Goal: Transaction & Acquisition: Purchase product/service

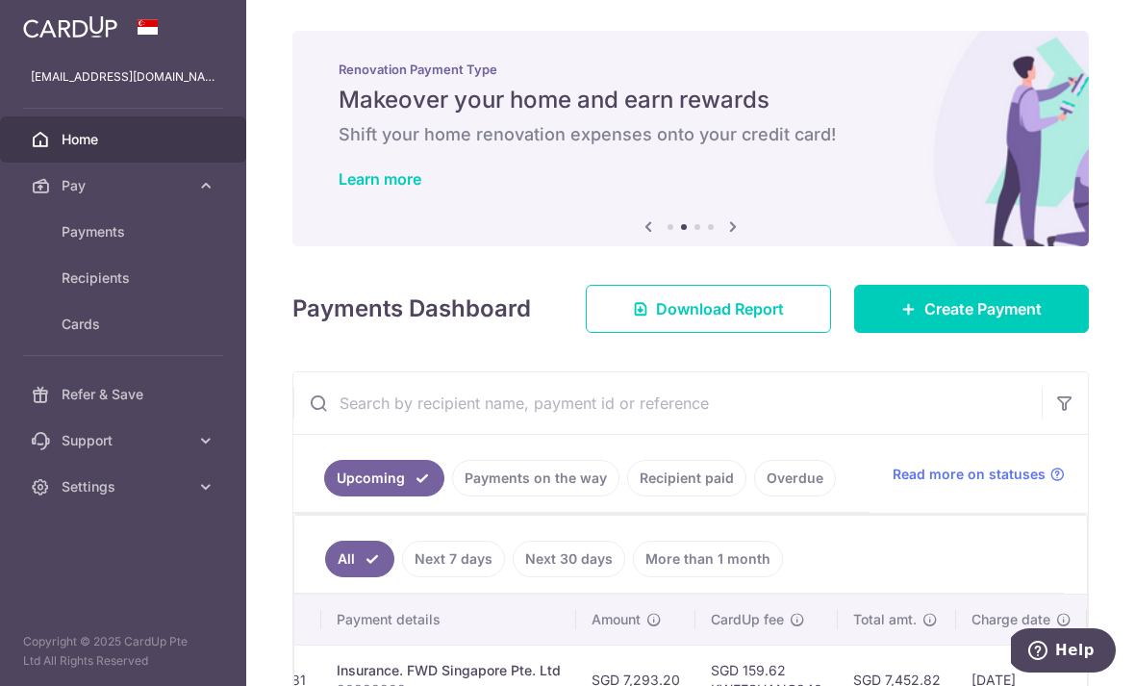
click at [74, 131] on span "Home" at bounding box center [125, 139] width 127 height 19
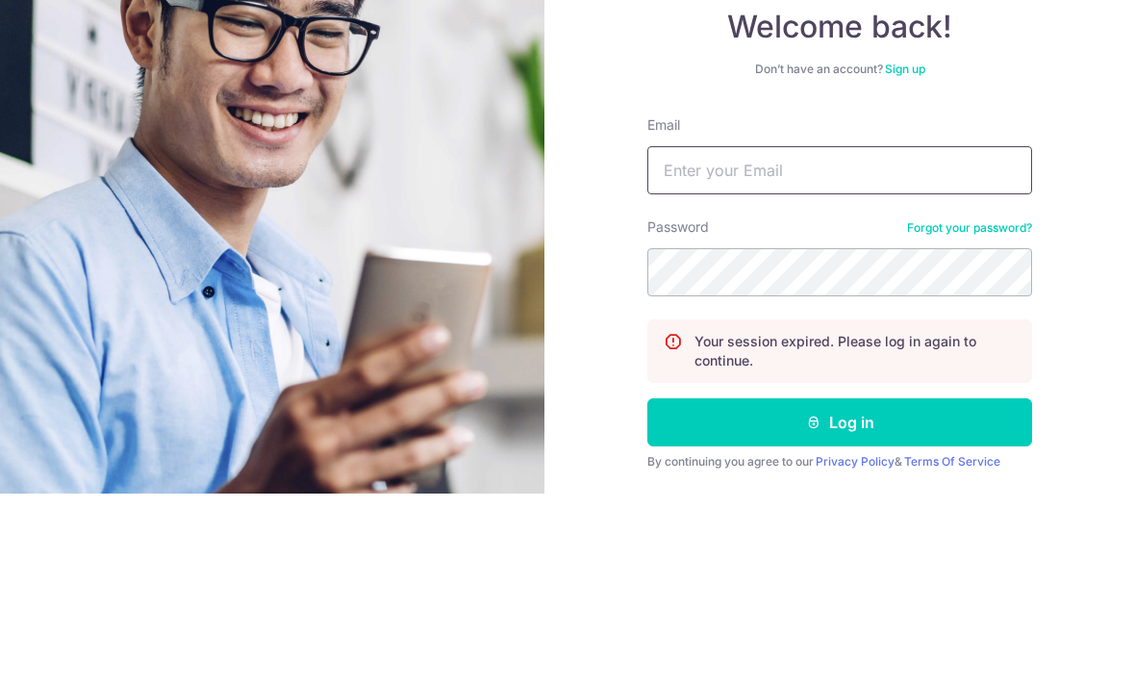
type input "[EMAIL_ADDRESS][DOMAIN_NAME]"
click at [839, 590] on button "Log in" at bounding box center [839, 614] width 385 height 48
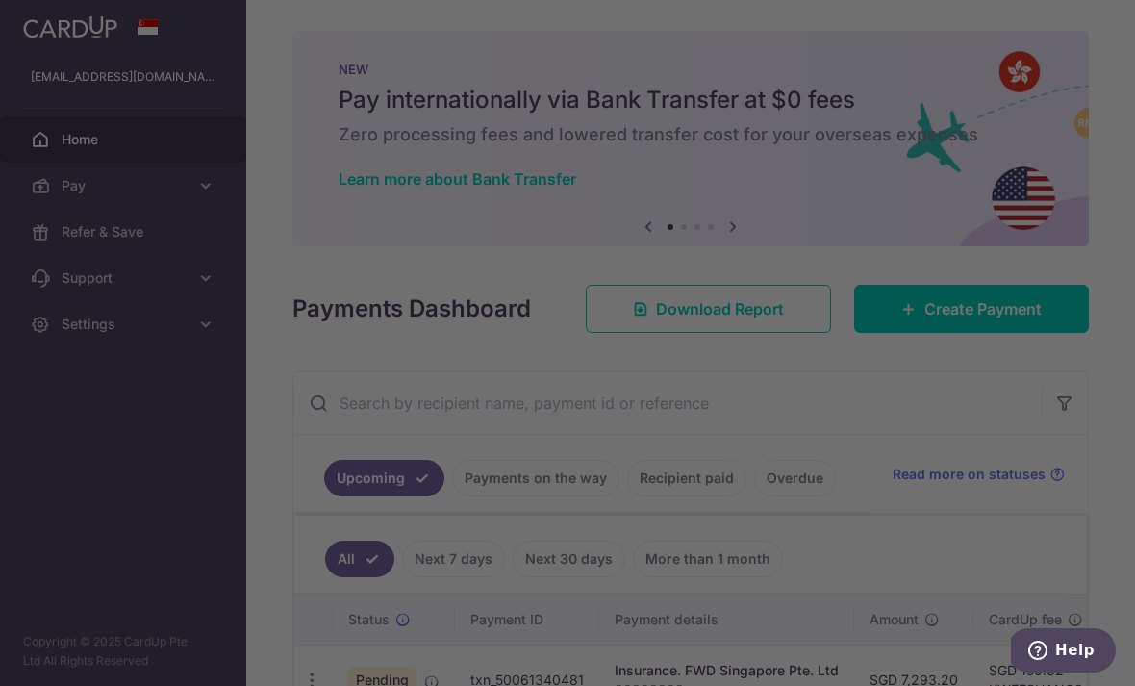
click at [931, 486] on div at bounding box center [573, 346] width 1146 height 692
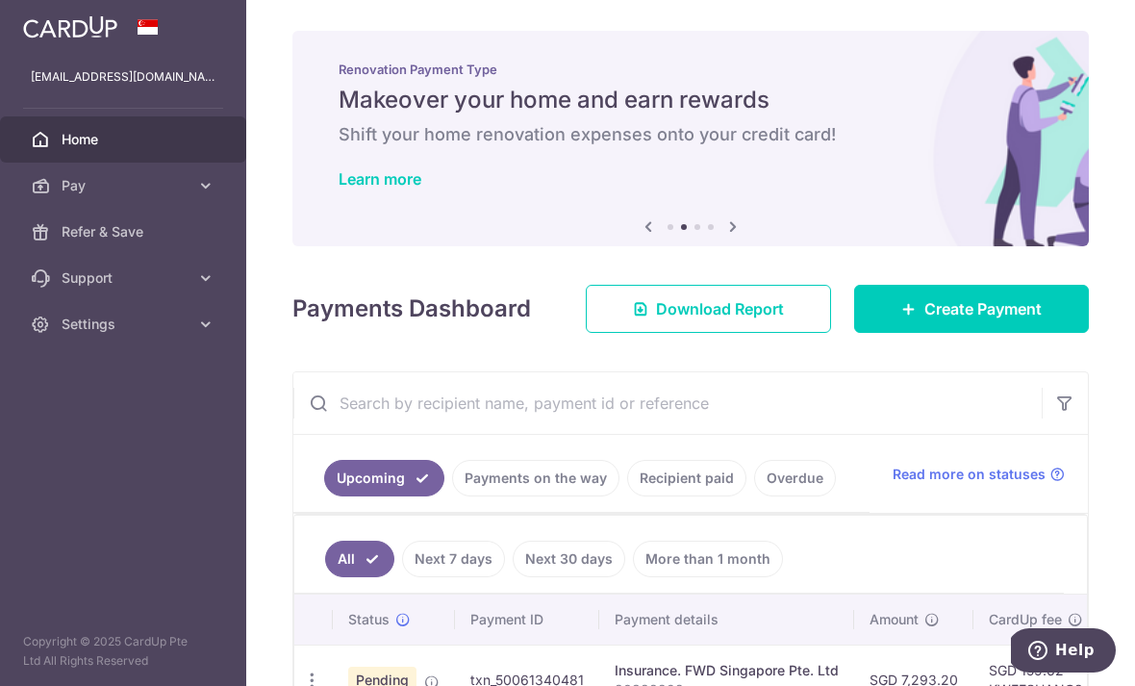
click at [1015, 333] on link "Create Payment" at bounding box center [971, 309] width 235 height 48
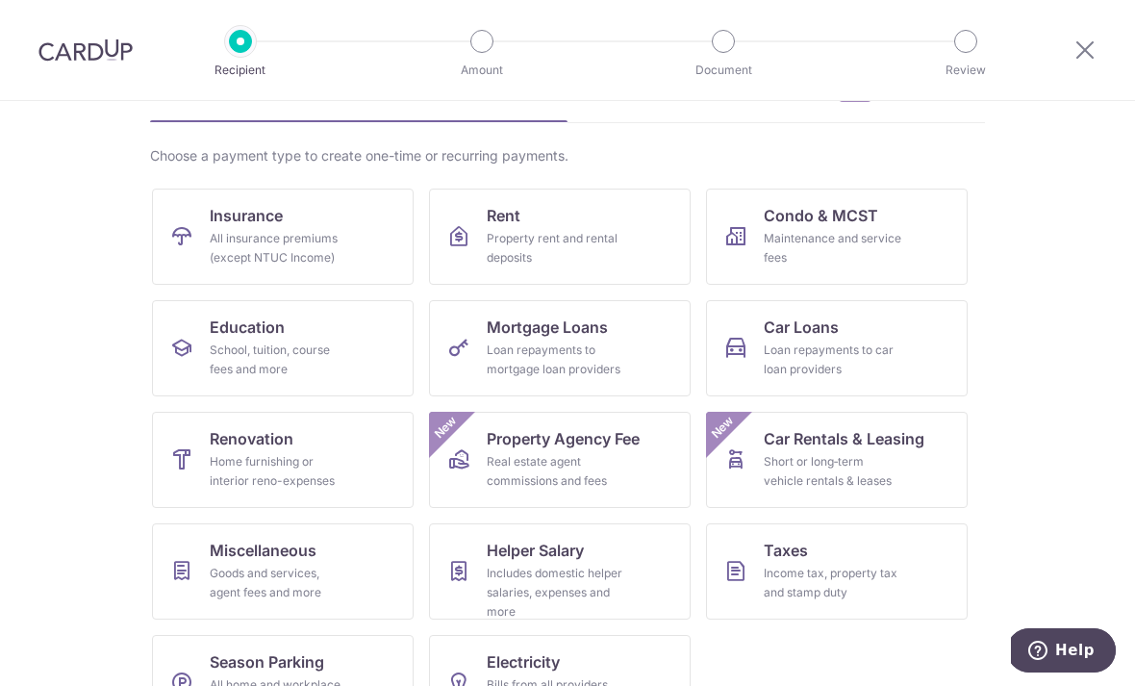
scroll to position [113, 0]
click at [246, 582] on div "Goods and services, agent fees and more" at bounding box center [279, 583] width 138 height 38
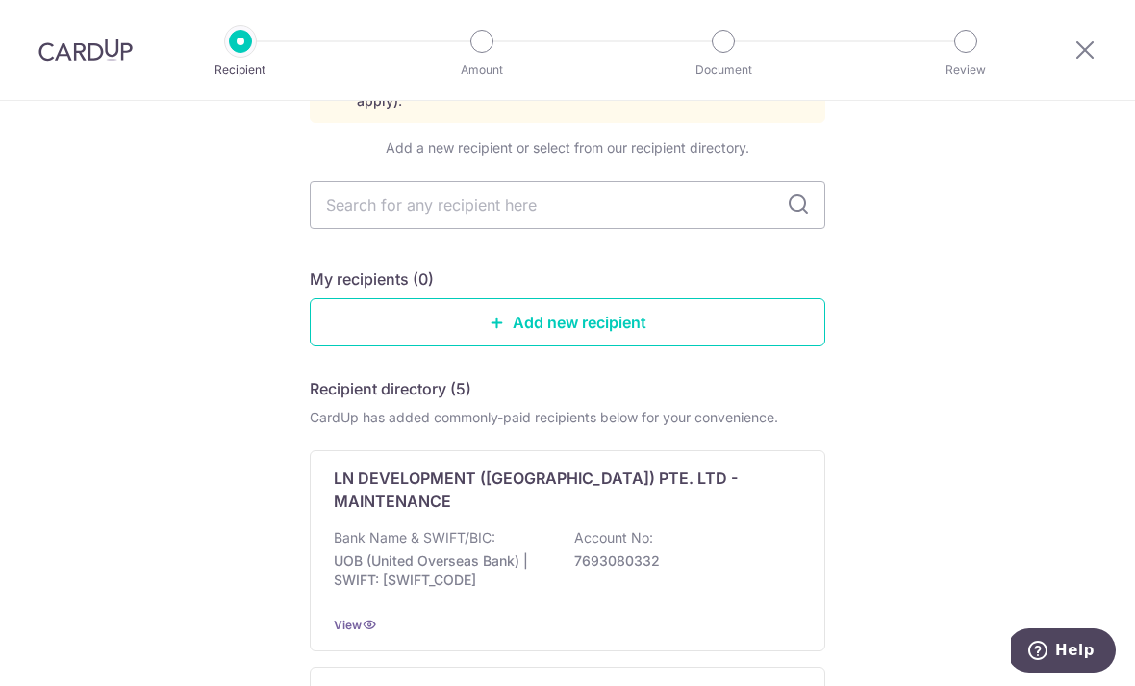
scroll to position [138, 0]
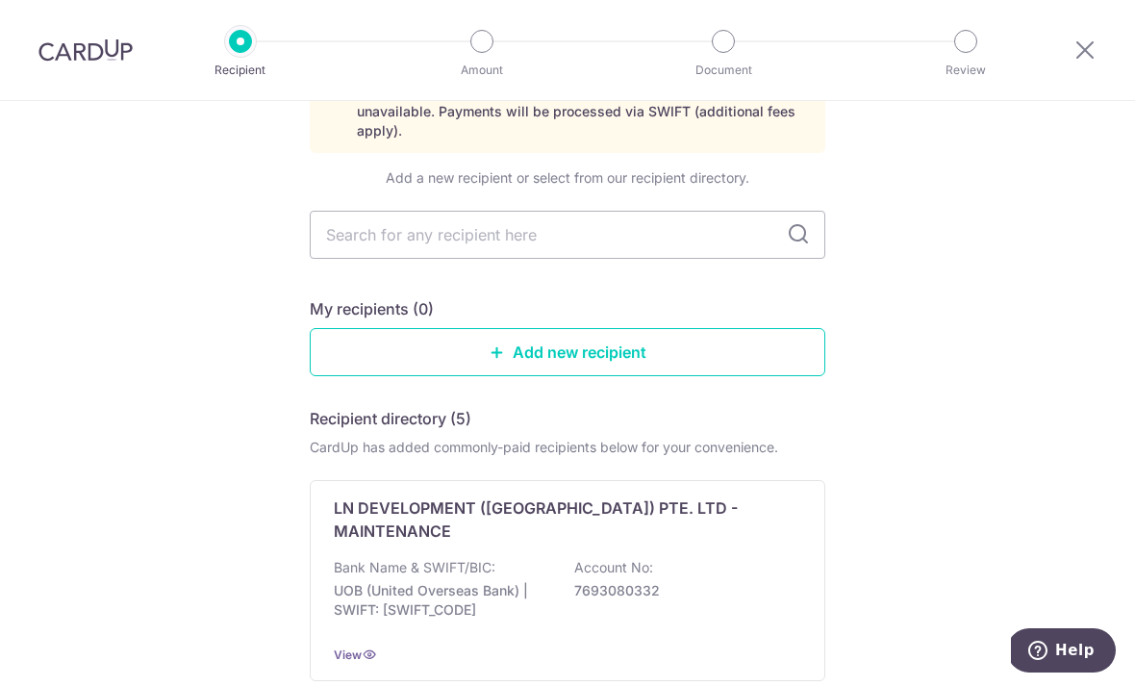
click at [574, 357] on link "Add new recipient" at bounding box center [567, 352] width 515 height 48
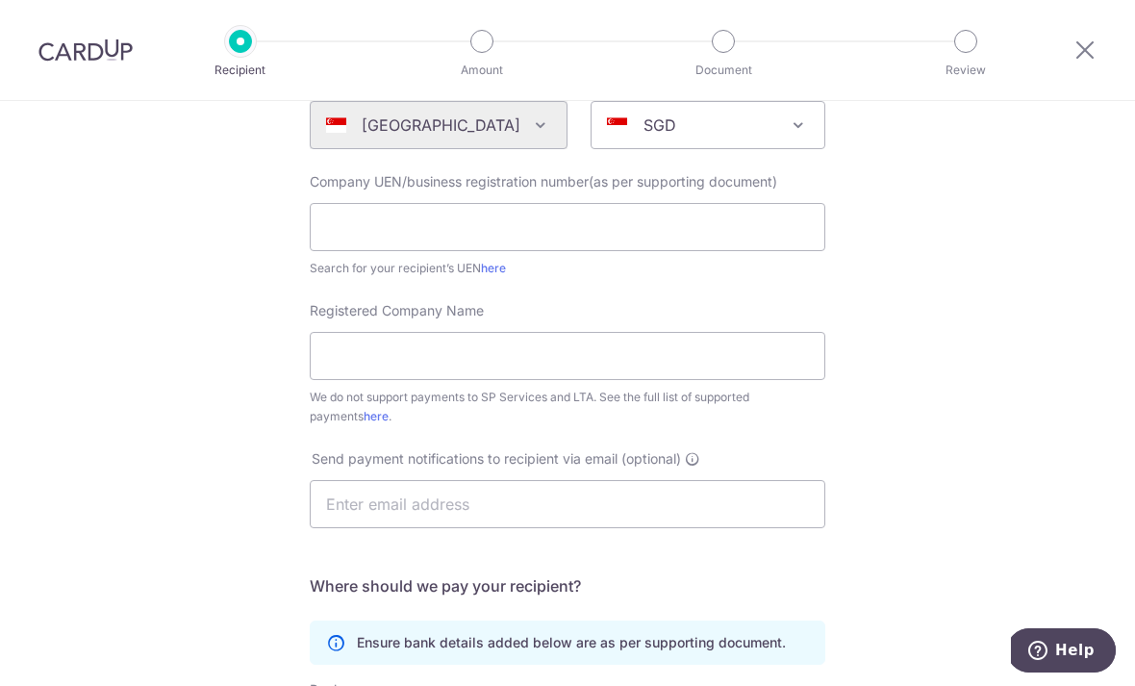
scroll to position [236, 0]
click at [1090, 50] on icon at bounding box center [1084, 50] width 23 height 24
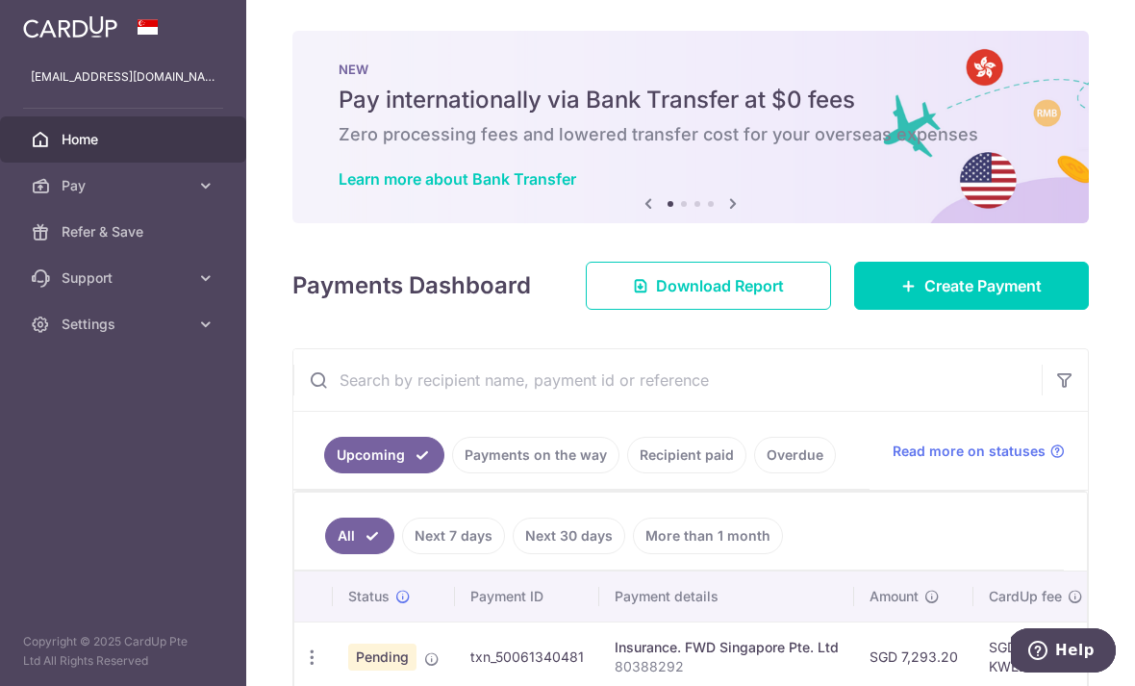
click at [967, 297] on span "Create Payment" at bounding box center [982, 285] width 117 height 23
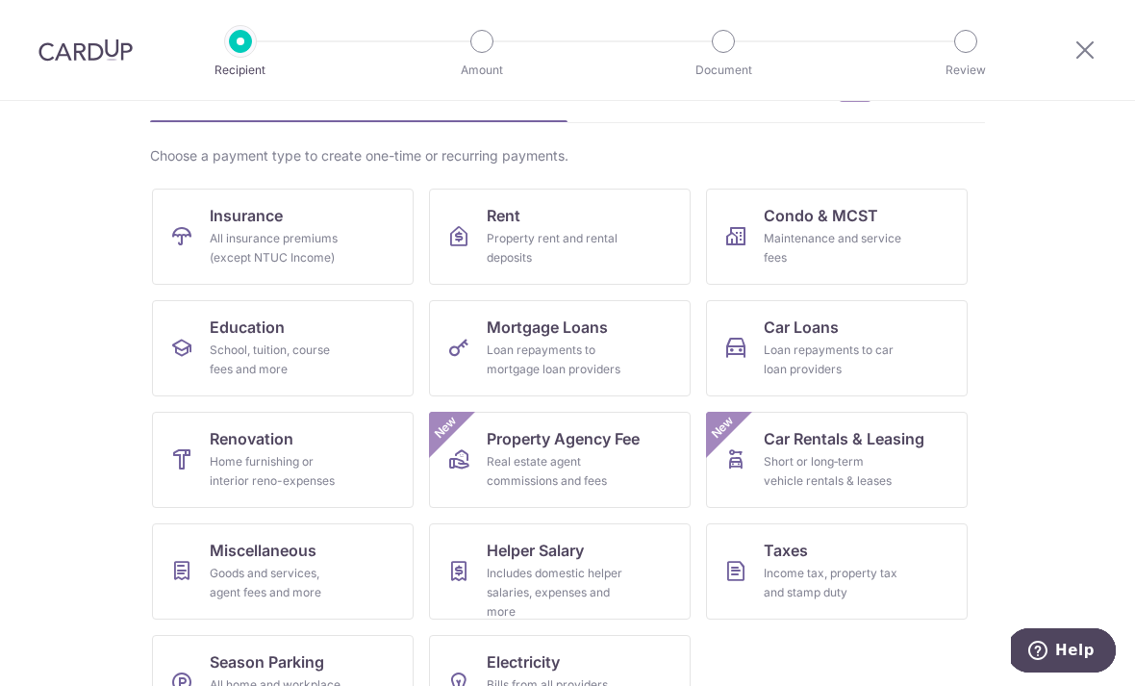
scroll to position [113, 0]
click at [841, 576] on div "Income tax, property tax and stamp duty" at bounding box center [833, 583] width 138 height 38
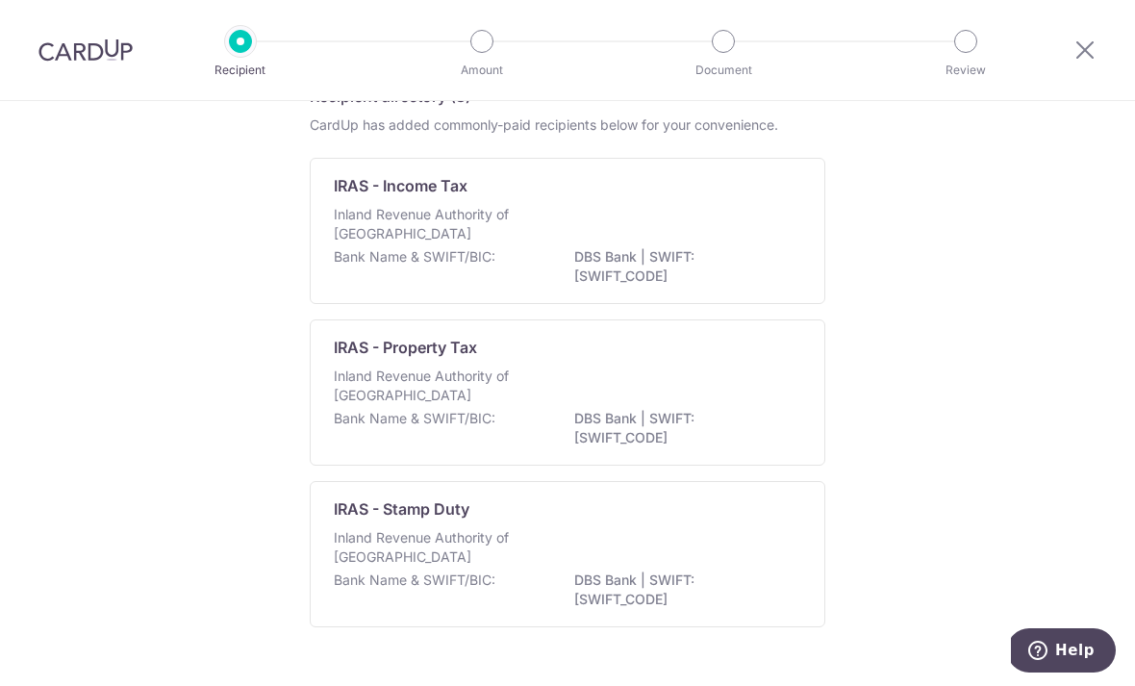
scroll to position [104, 0]
click at [628, 238] on div "Inland Revenue Authority of [GEOGRAPHIC_DATA]" at bounding box center [567, 227] width 467 height 42
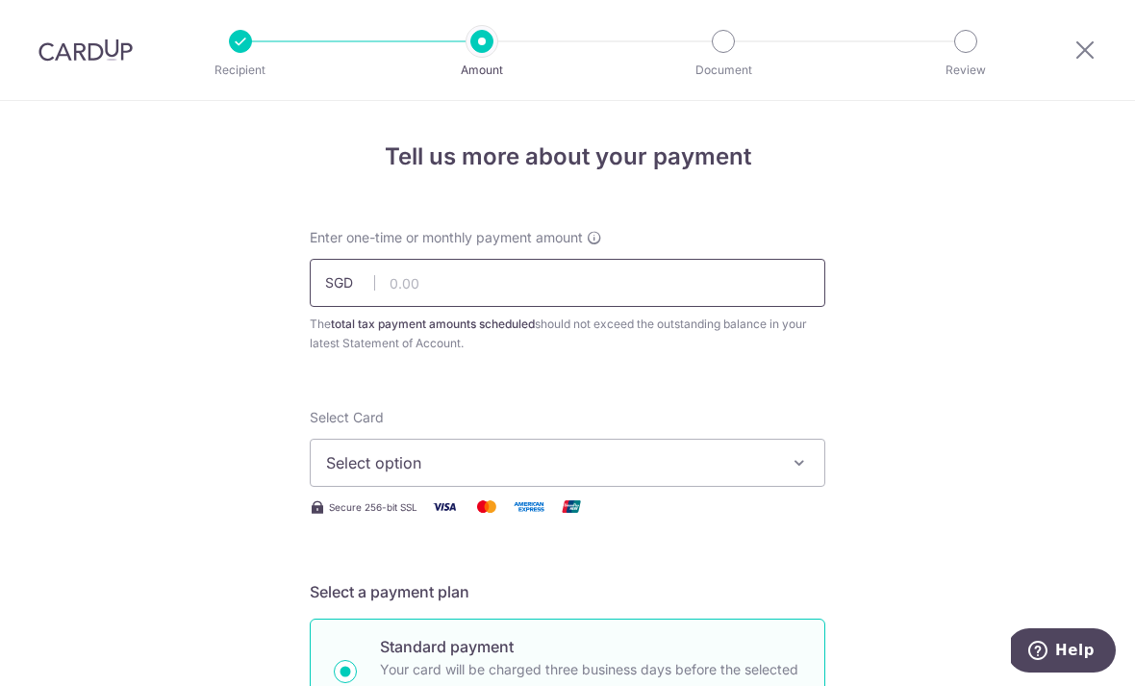
click at [484, 298] on input "text" at bounding box center [567, 283] width 515 height 48
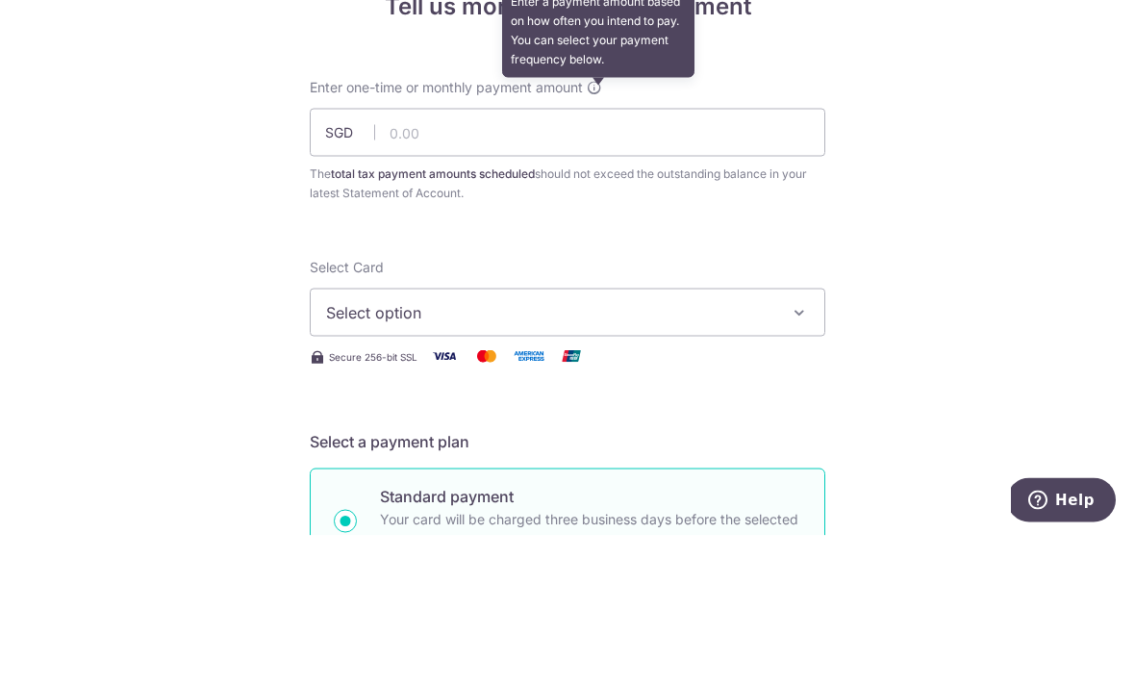
click at [600, 230] on icon at bounding box center [594, 237] width 15 height 15
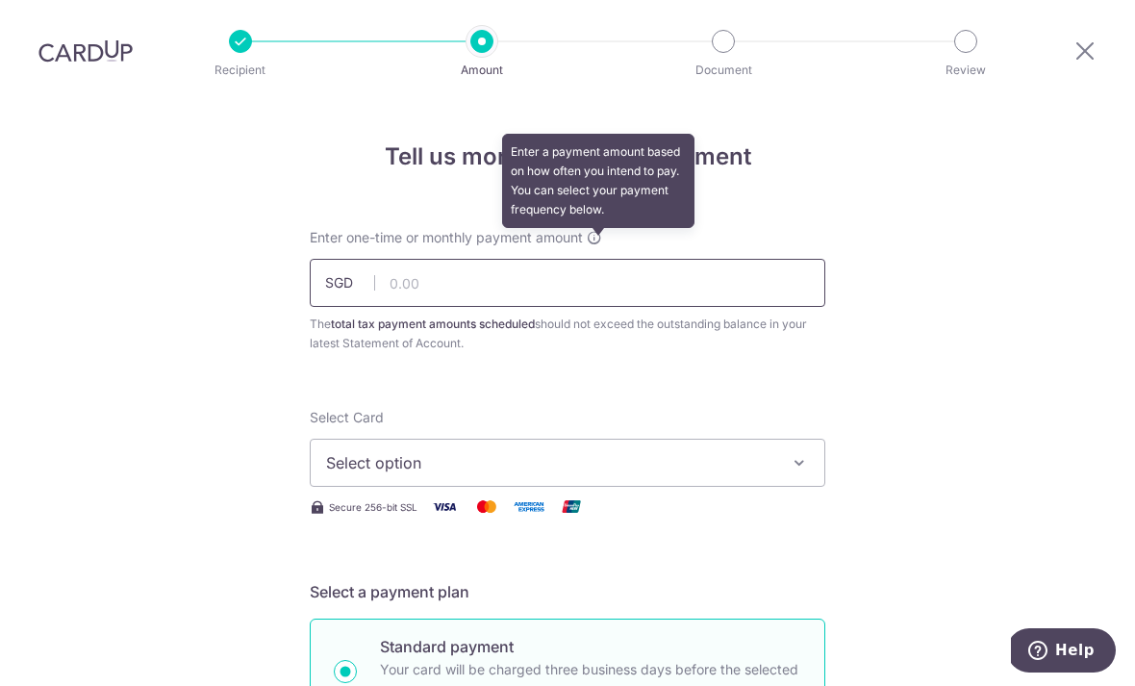
click at [434, 259] on input "text" at bounding box center [567, 283] width 515 height 48
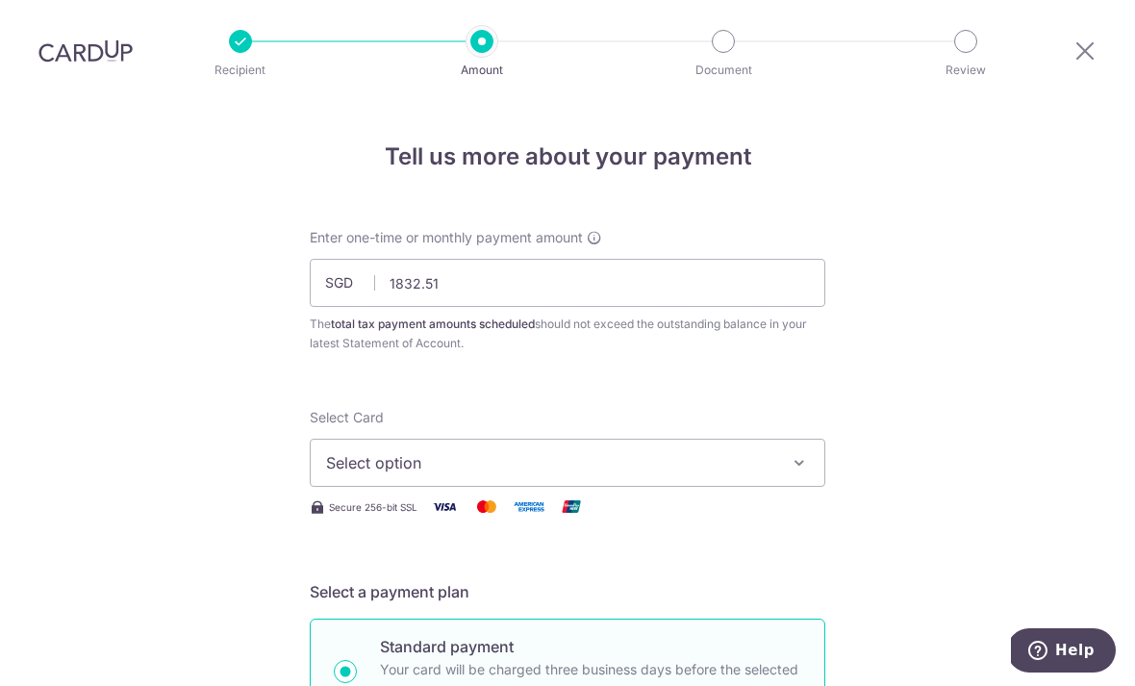
click at [689, 451] on span "Select option" at bounding box center [550, 462] width 448 height 23
type input "1,832.51"
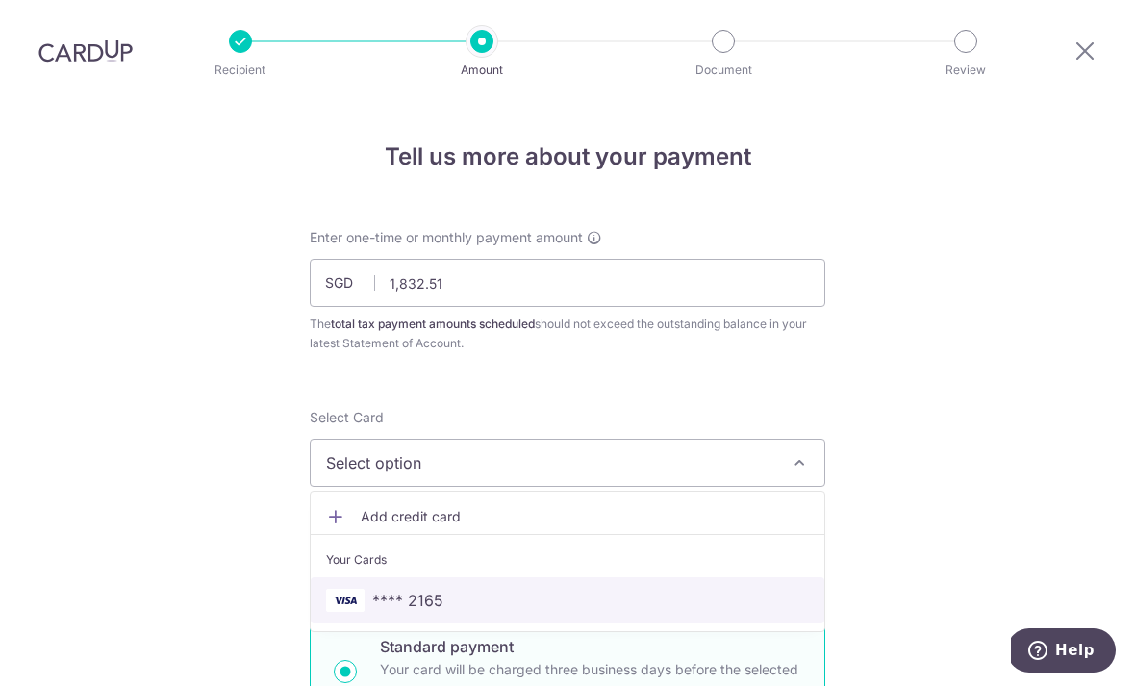
click at [661, 577] on link "**** 2165" at bounding box center [568, 600] width 514 height 46
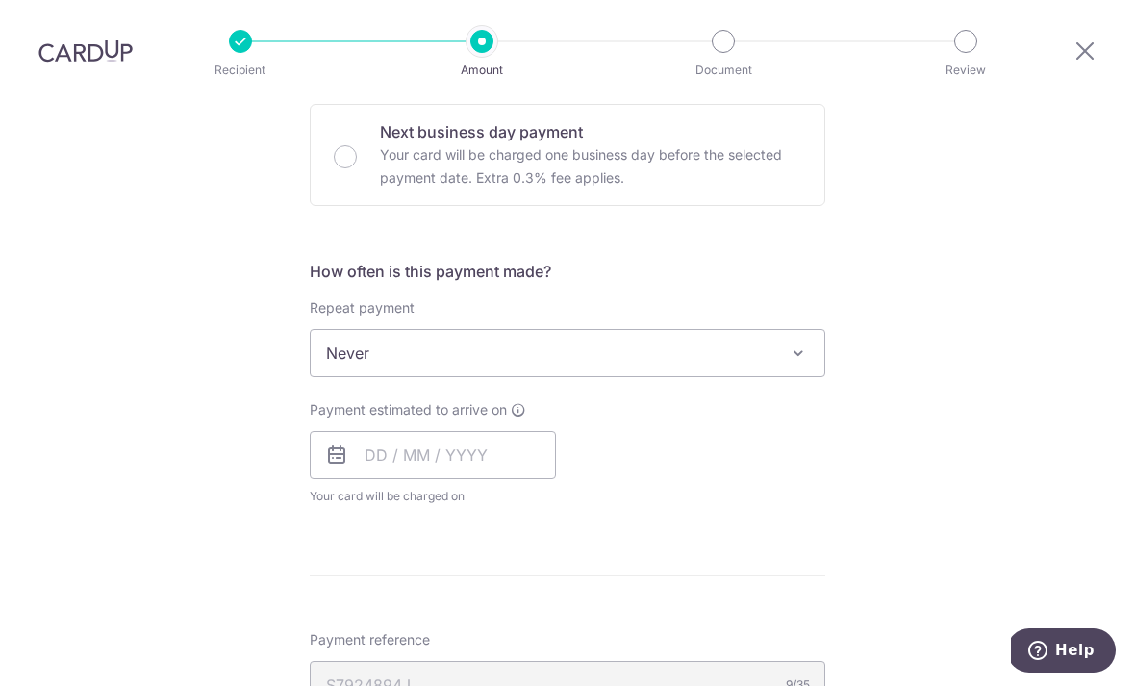
scroll to position [659, 0]
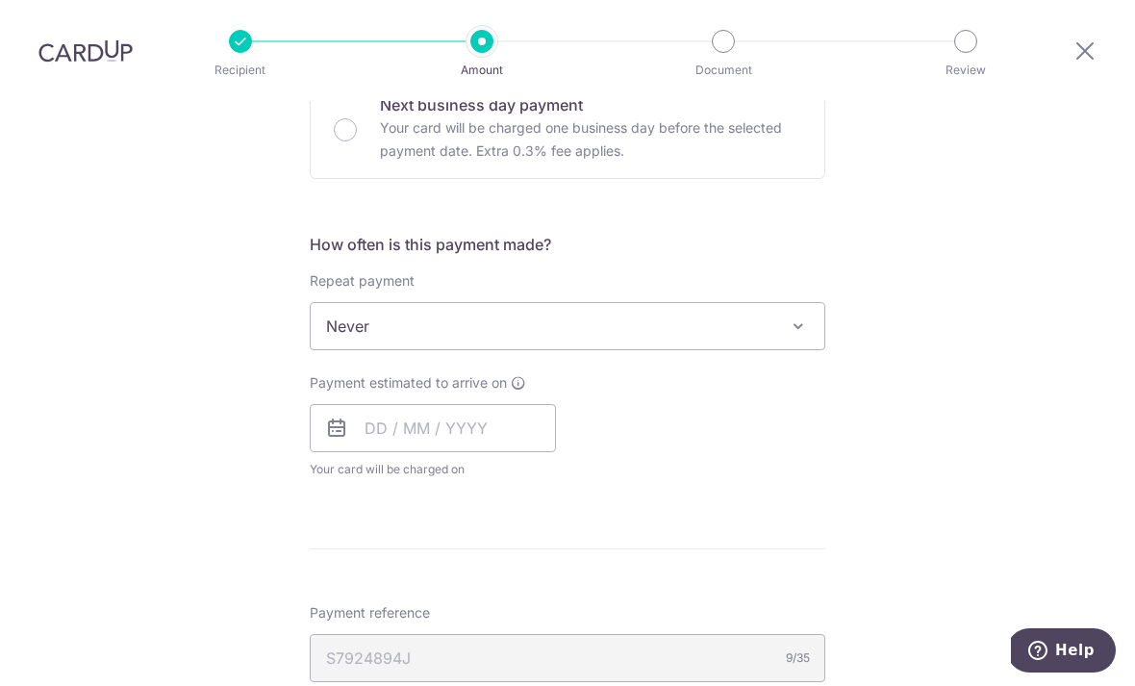
click at [818, 303] on span "Never" at bounding box center [568, 326] width 514 height 46
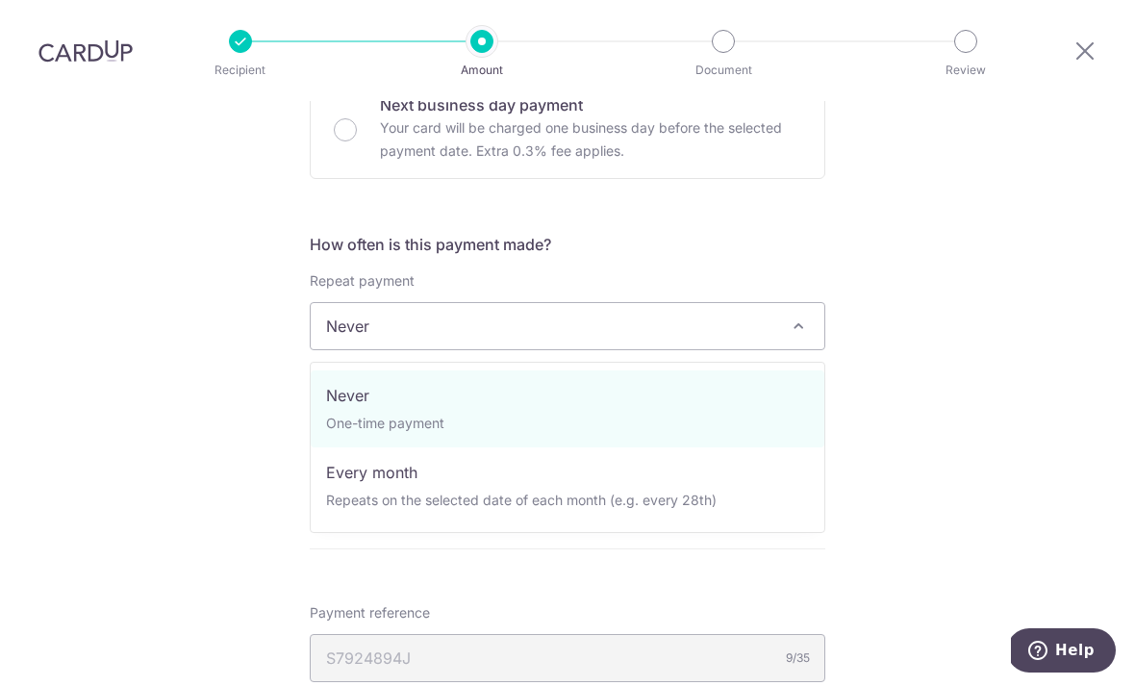
select select "3"
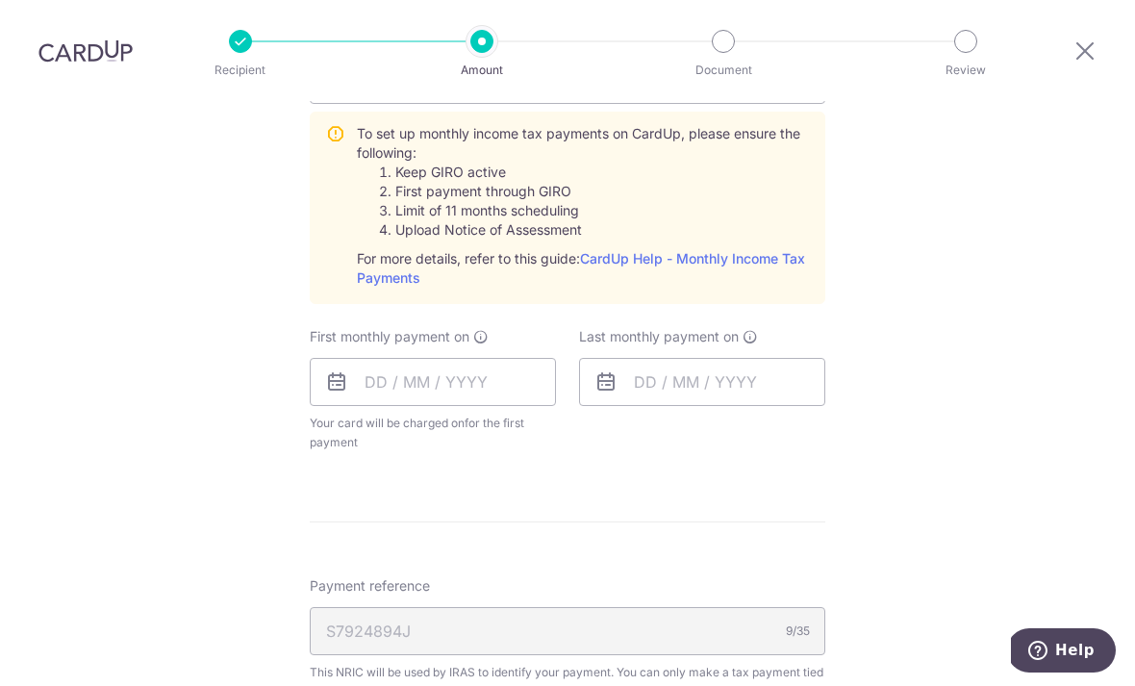
scroll to position [909, 0]
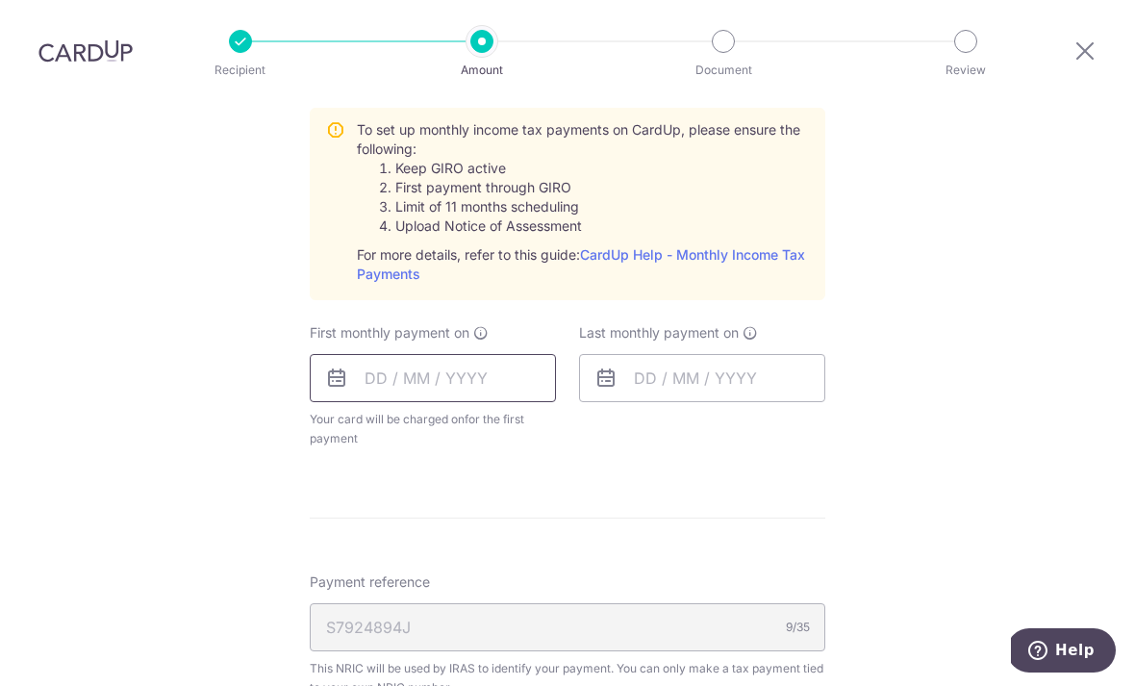
click at [455, 354] on input "text" at bounding box center [433, 378] width 246 height 48
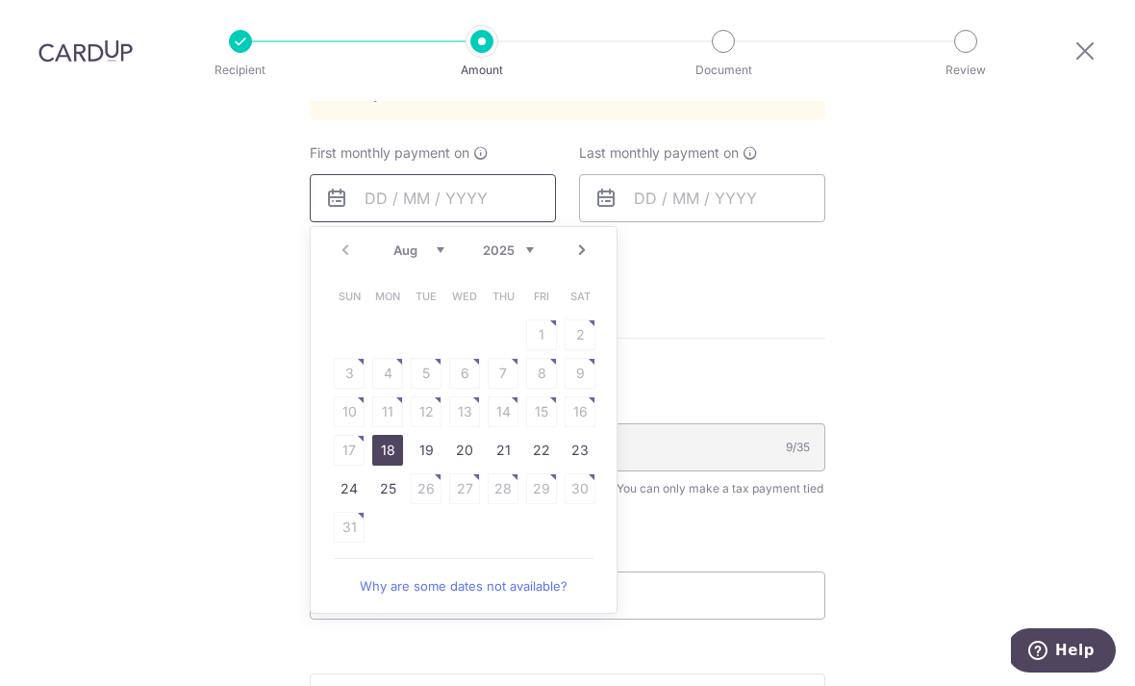
scroll to position [1101, 0]
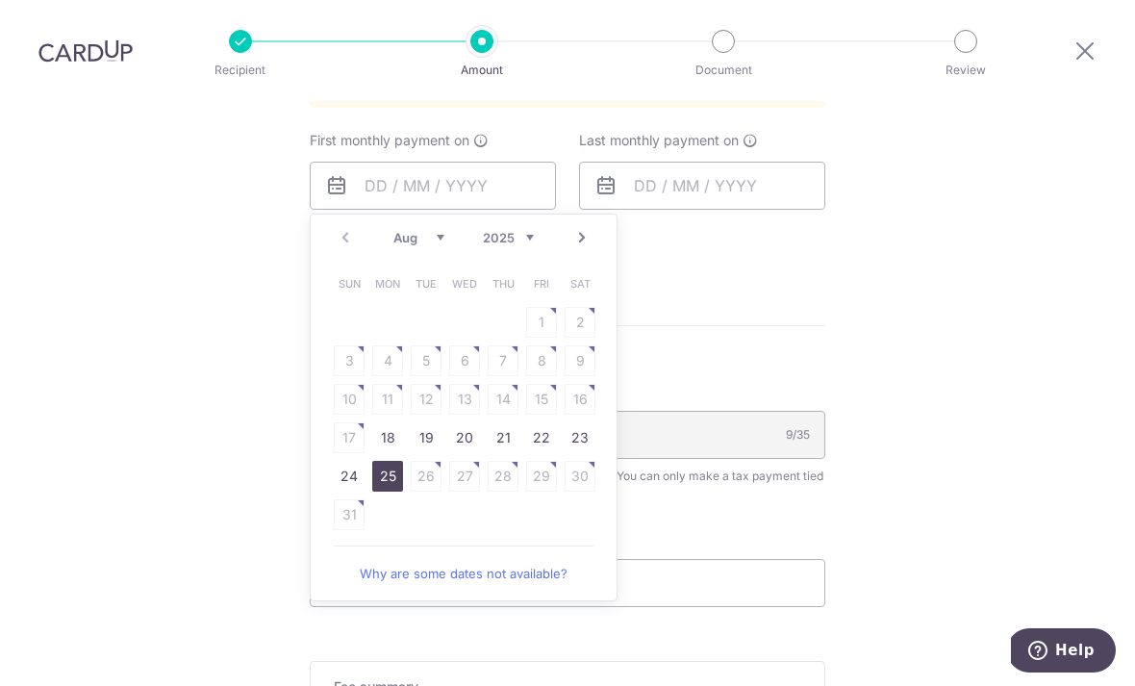
click at [398, 461] on link "25" at bounding box center [387, 476] width 31 height 31
type input "25/08/2025"
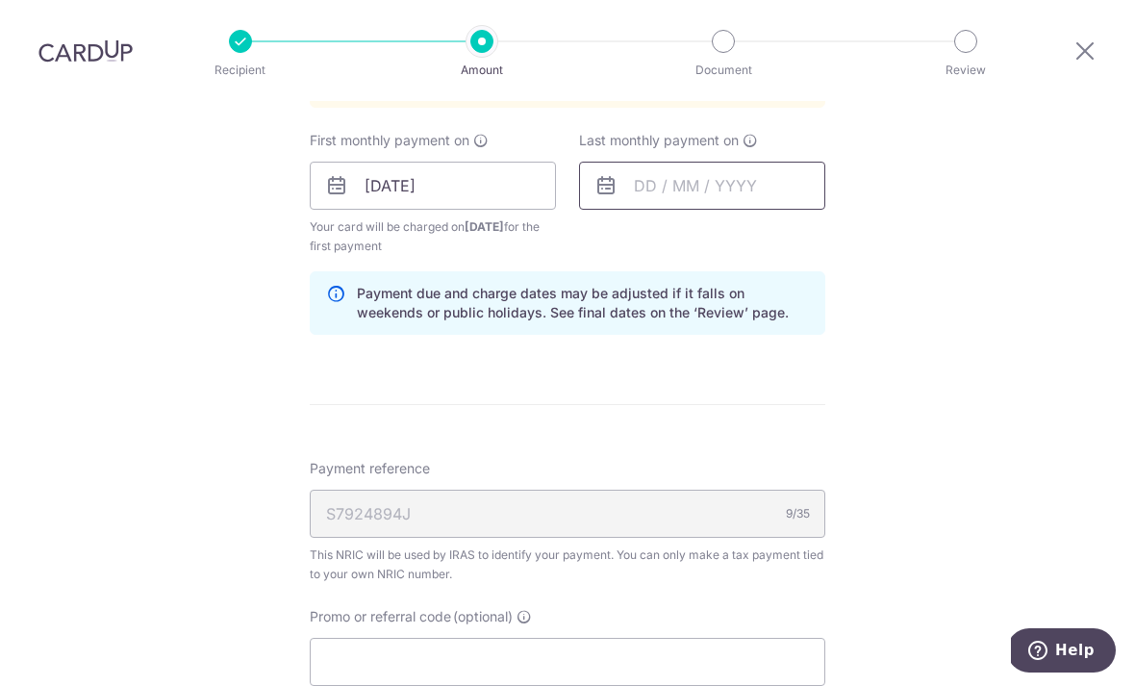
click at [716, 162] on input "text" at bounding box center [702, 186] width 246 height 48
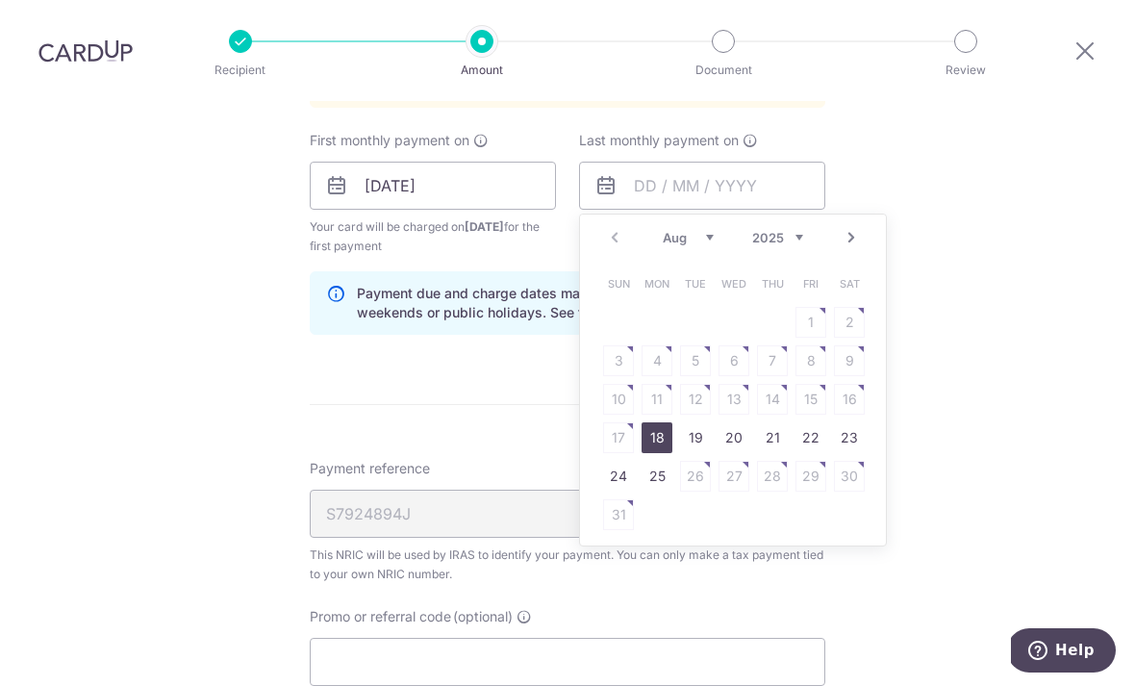
click at [970, 138] on div "Tell us more about your payment Enter one-time or monthly payment amount SGD 1,…" at bounding box center [567, 42] width 1135 height 2084
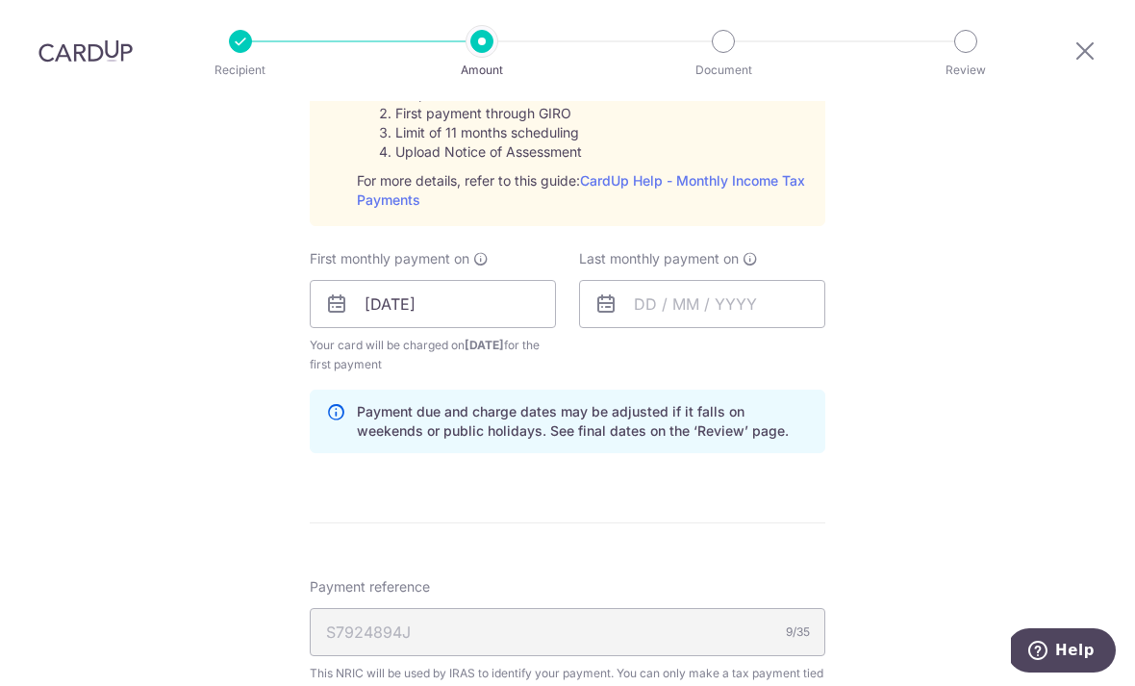
scroll to position [907, 0]
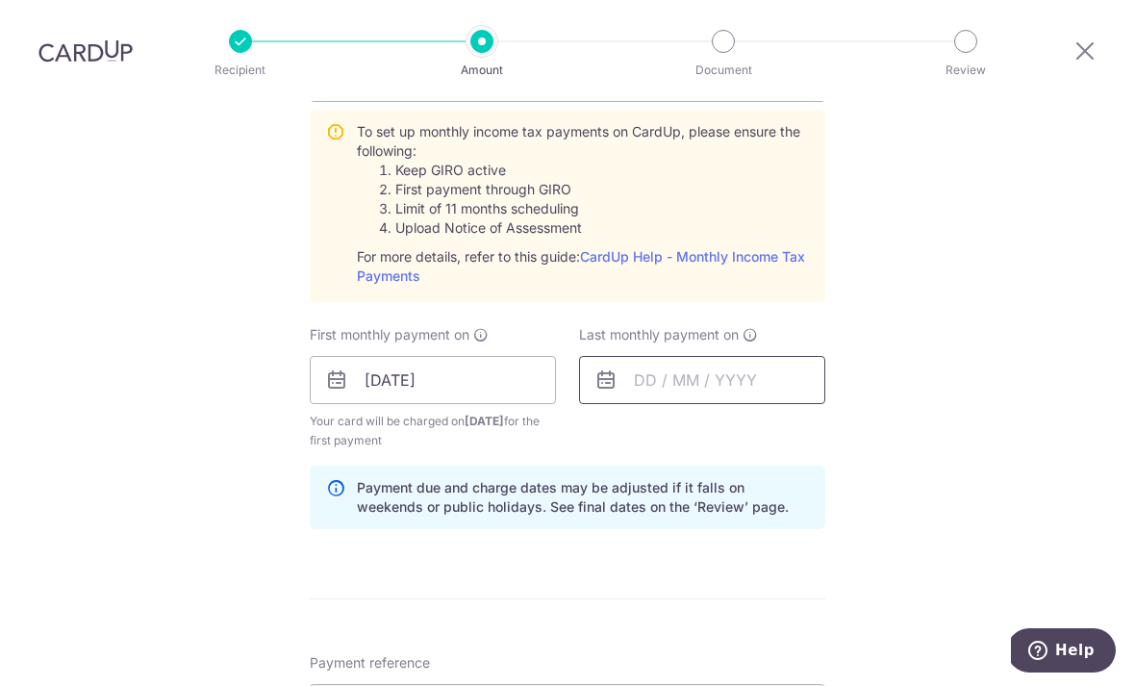
click at [695, 356] on input "text" at bounding box center [702, 380] width 246 height 48
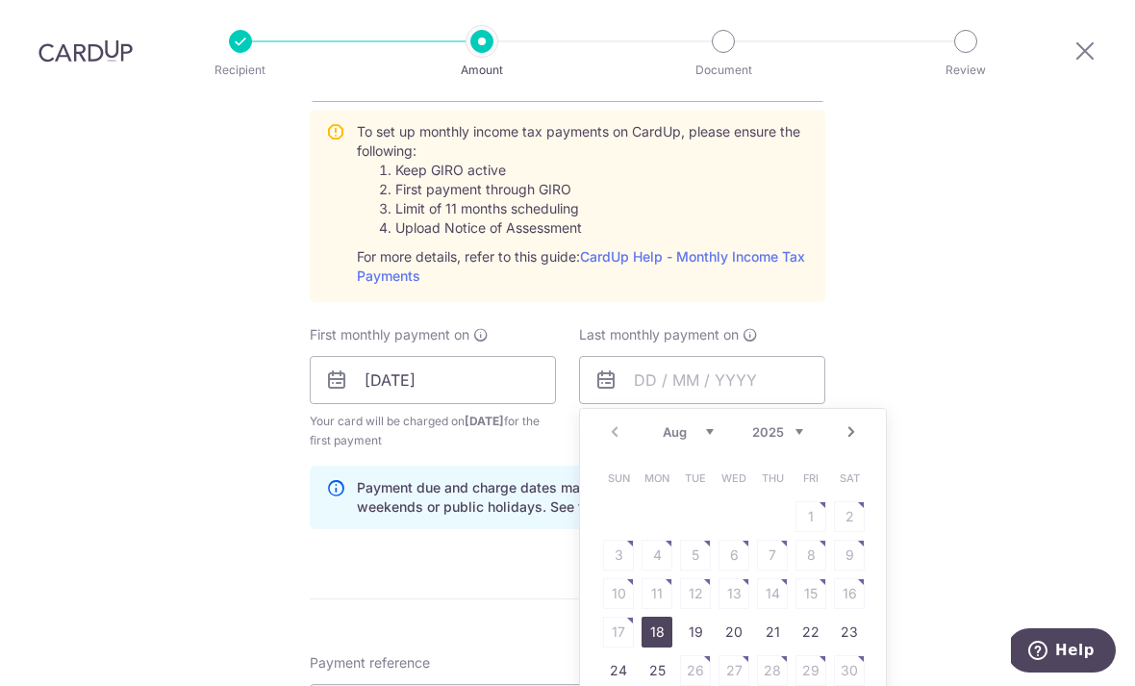
click at [692, 424] on select "Aug Sep Oct Nov Dec" at bounding box center [688, 431] width 51 height 15
click at [790, 424] on select "2025 2026" at bounding box center [777, 431] width 51 height 15
click at [709, 424] on select "Jan Feb Mar Apr May Jun Jul Aug Sep" at bounding box center [688, 431] width 51 height 15
click at [699, 424] on select "Jan Feb Mar Apr May Jun Jul Aug Sep" at bounding box center [688, 431] width 51 height 15
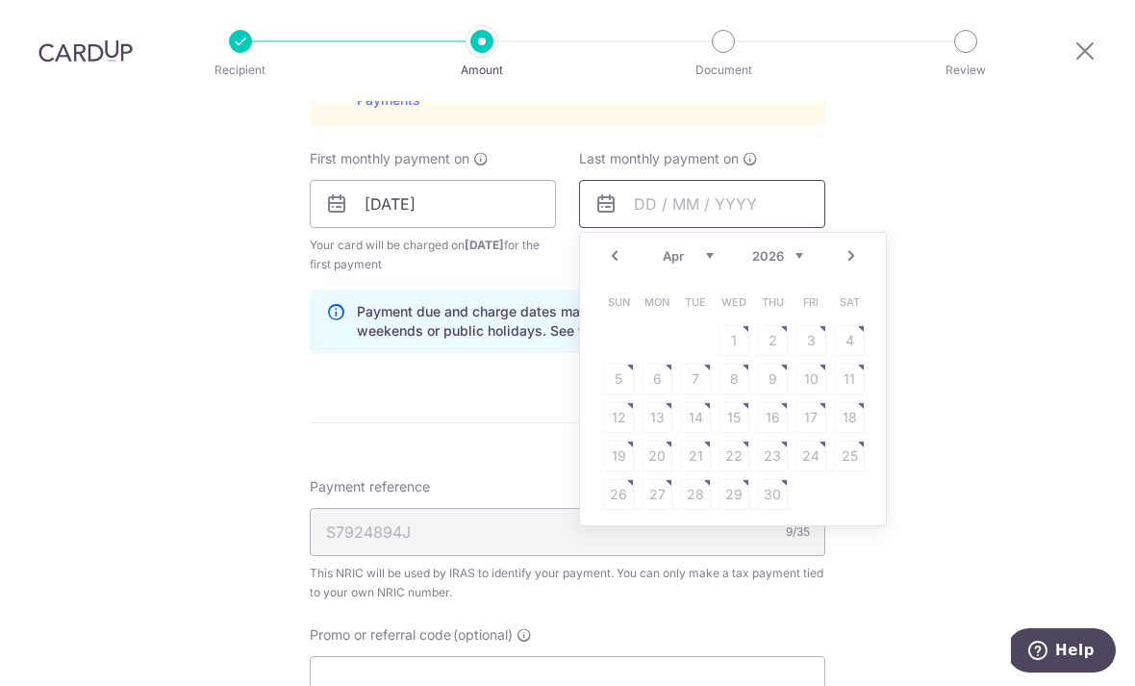
scroll to position [1104, 0]
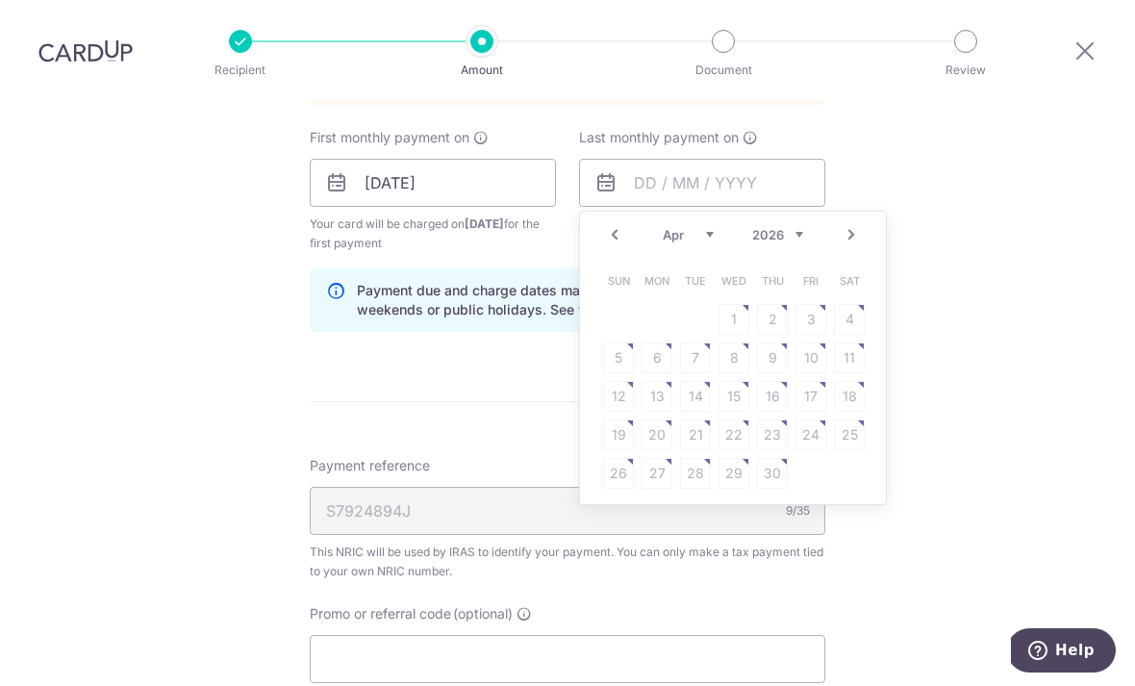
click at [608, 223] on link "Prev" at bounding box center [614, 234] width 23 height 23
click at [734, 419] on link "25" at bounding box center [733, 434] width 31 height 31
type input "[DATE]"
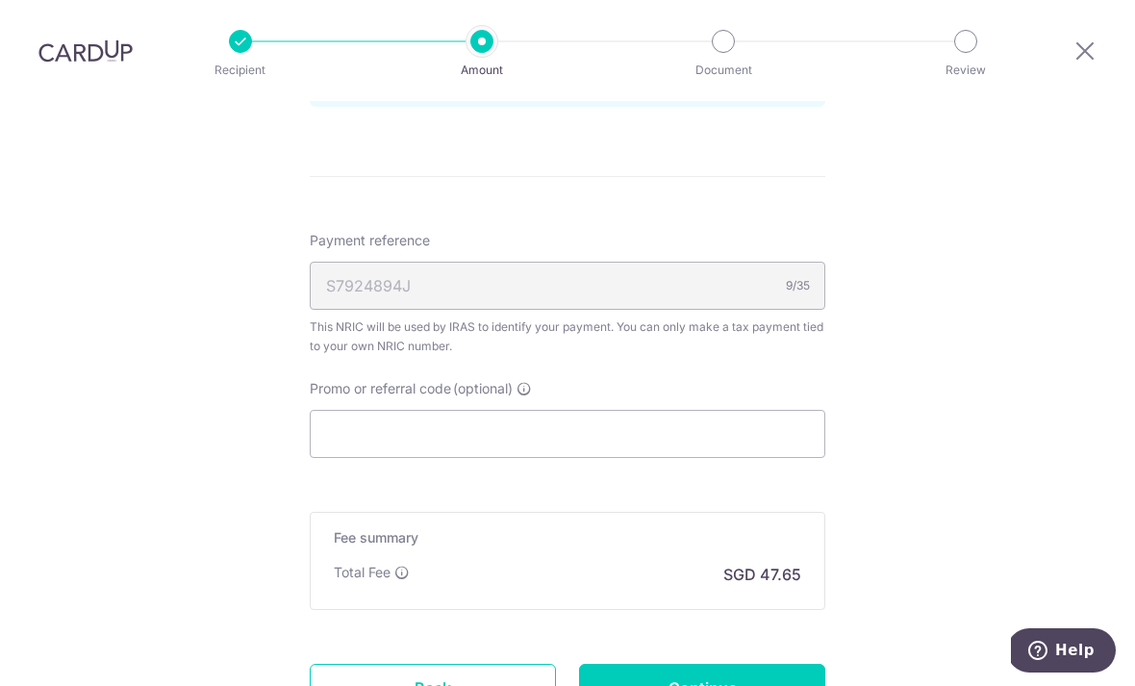
scroll to position [1382, 0]
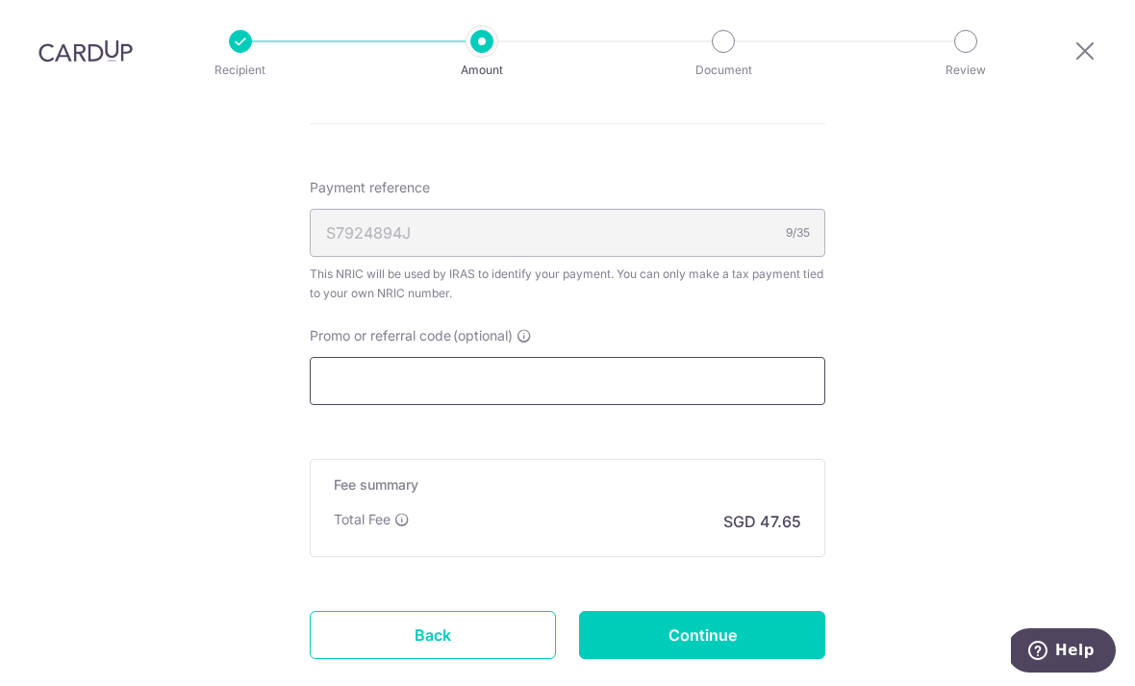
click at [638, 357] on input "Promo or referral code (optional)" at bounding box center [567, 381] width 515 height 48
click at [369, 357] on input "Promo or referral code (optional)" at bounding box center [567, 381] width 515 height 48
paste input "VTAX25R"
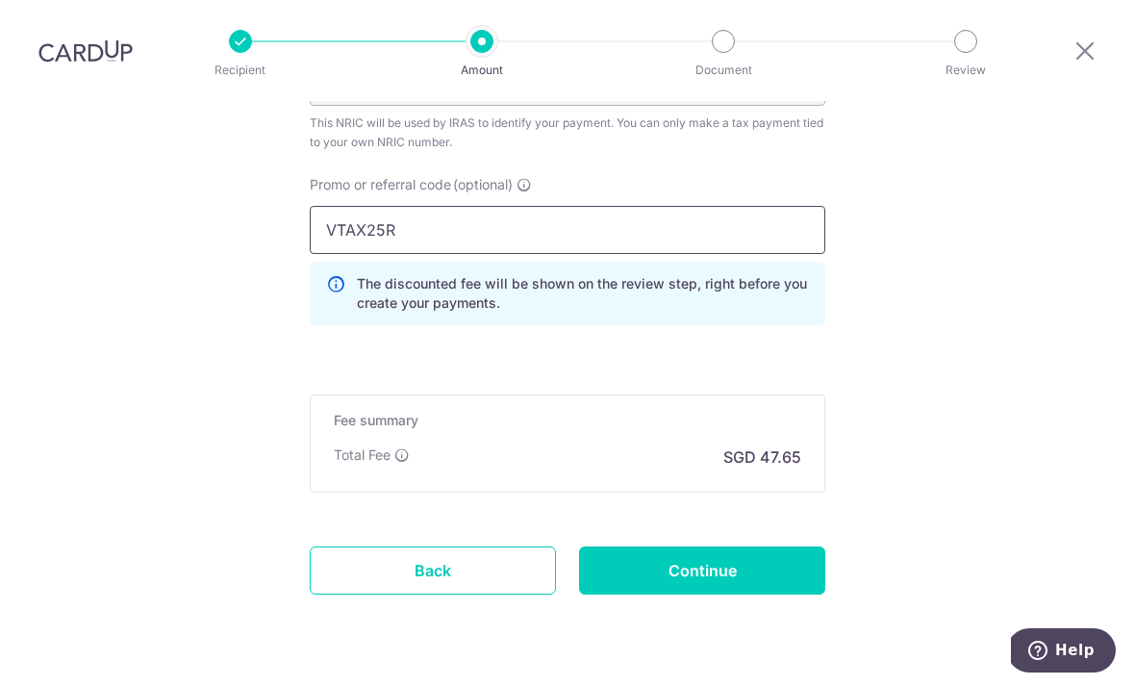
scroll to position [1532, 0]
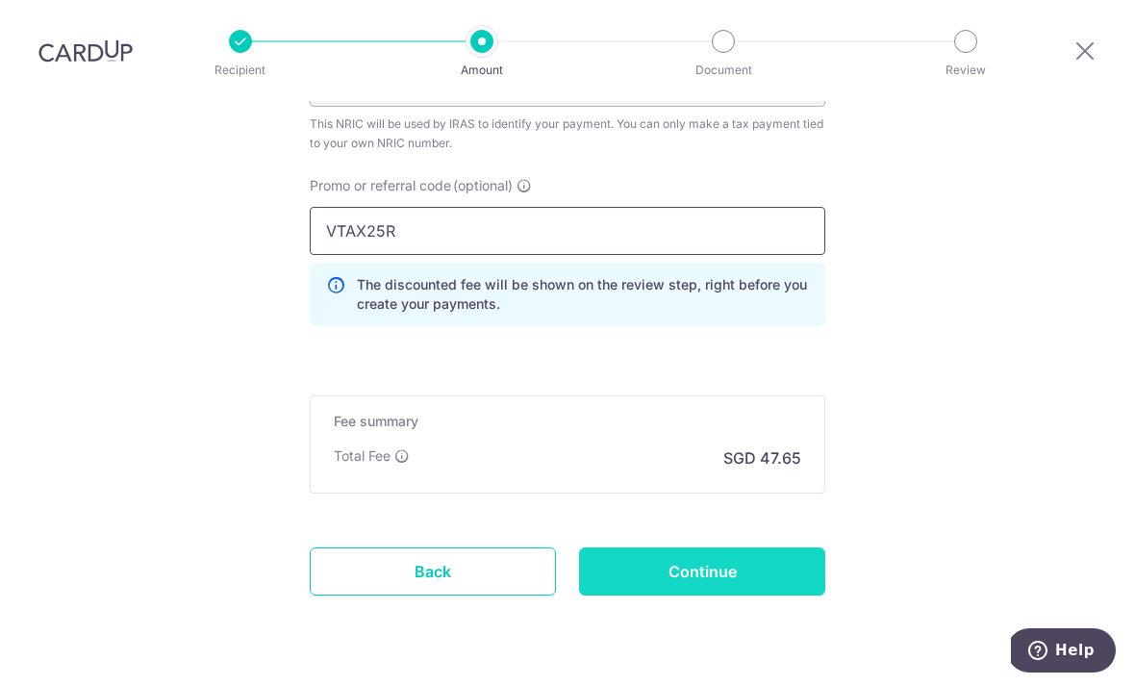
type input "VTAX25R"
click at [792, 547] on input "Continue" at bounding box center [702, 571] width 246 height 48
type input "Create Schedule"
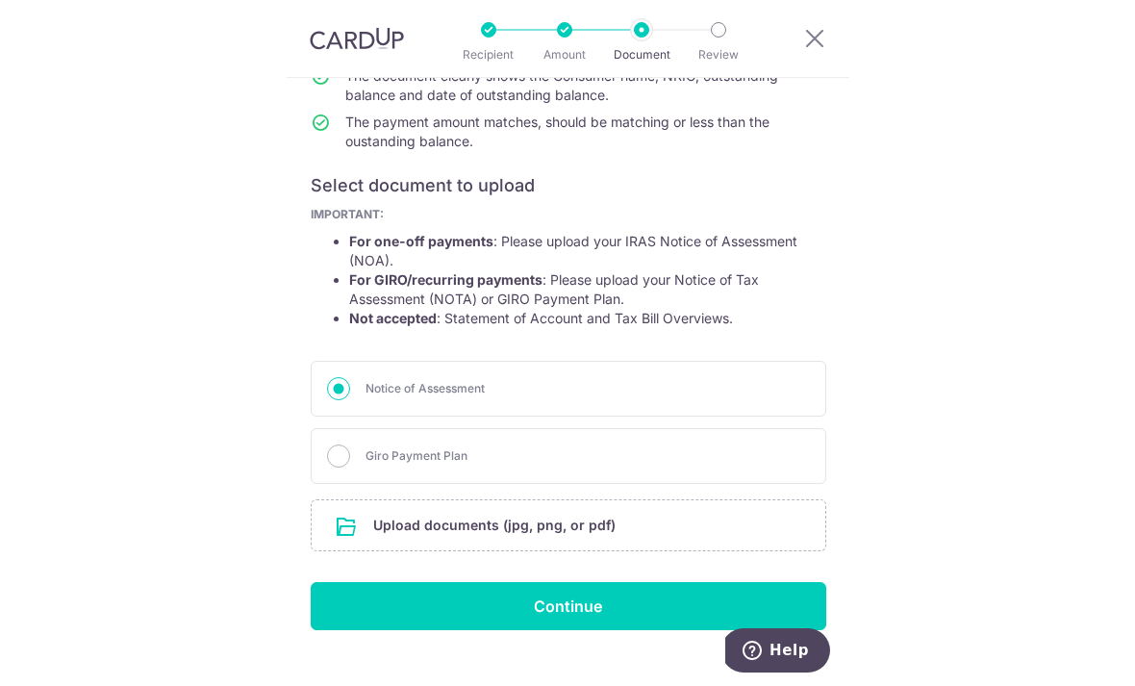
scroll to position [242, 0]
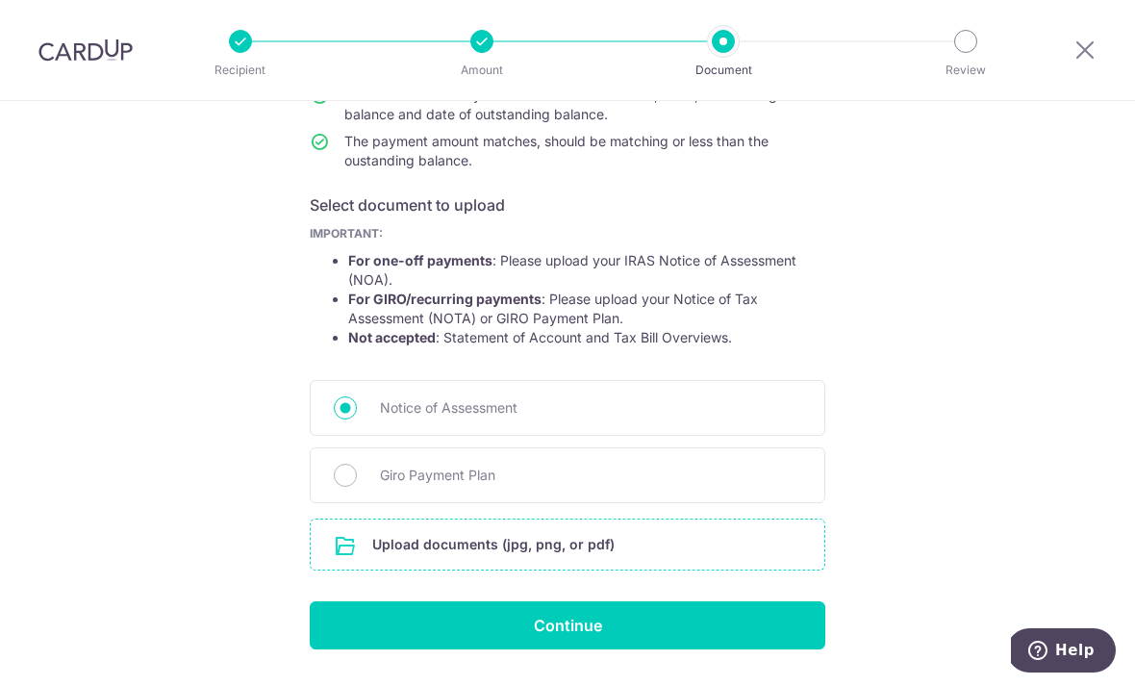
click at [721, 555] on input "file" at bounding box center [568, 544] width 514 height 50
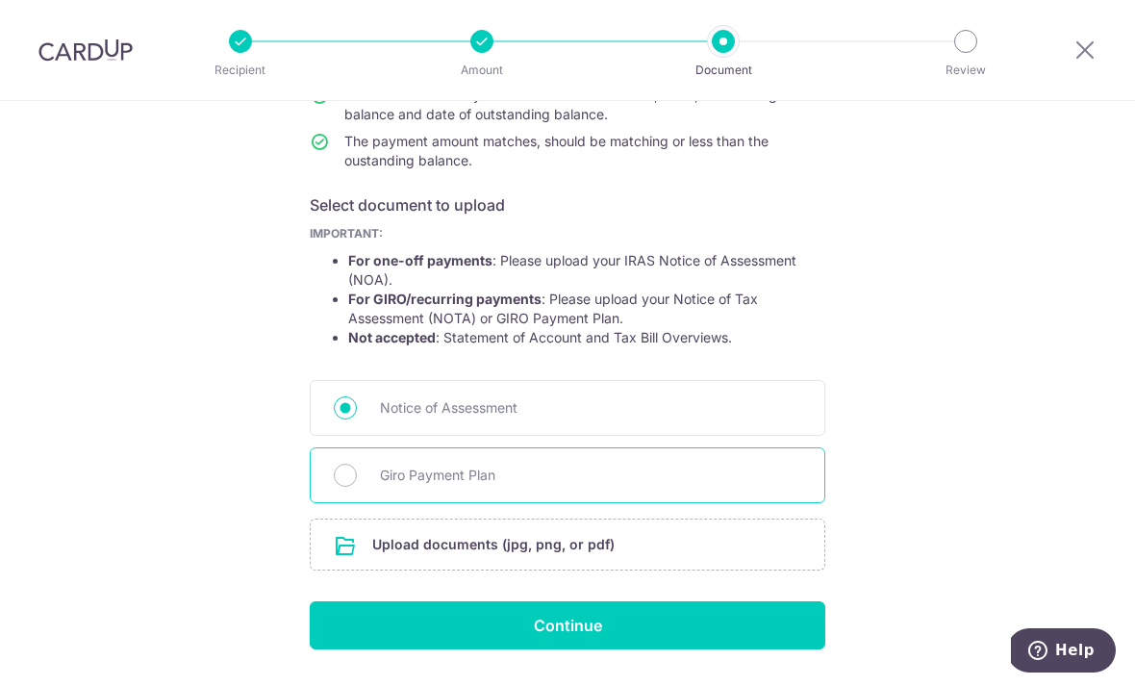
click at [747, 487] on span "Giro Payment Plan" at bounding box center [590, 474] width 421 height 23
click at [357, 487] on input "Giro Payment Plan" at bounding box center [345, 474] width 23 height 23
radio input "true"
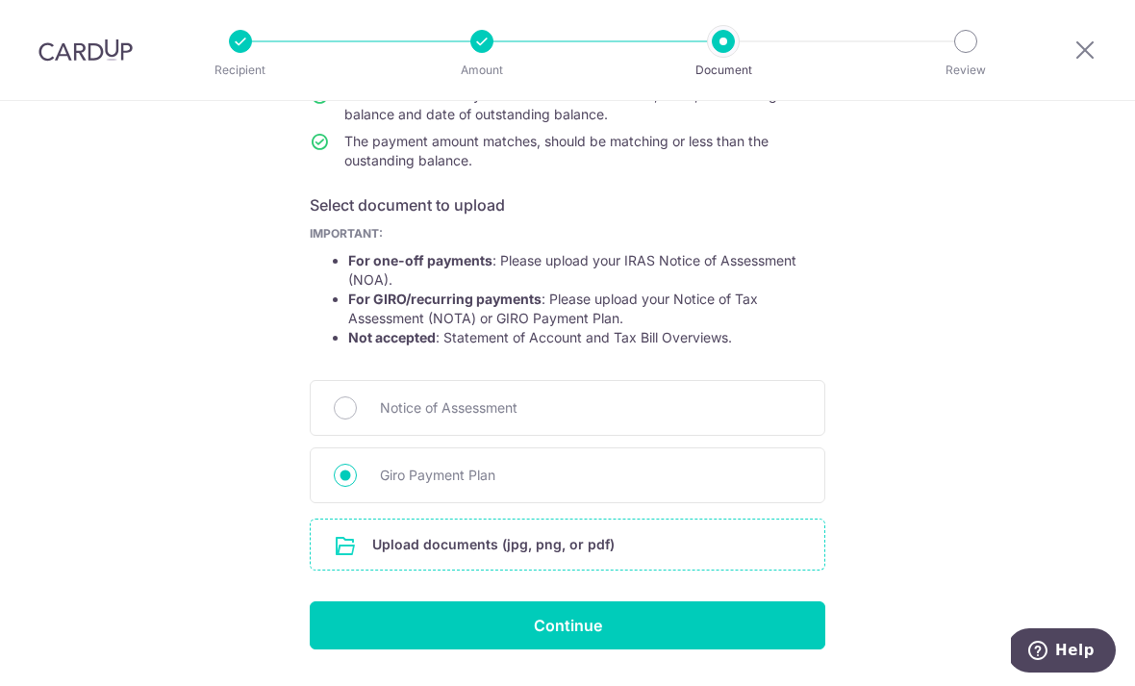
click at [723, 564] on input "file" at bounding box center [568, 544] width 514 height 50
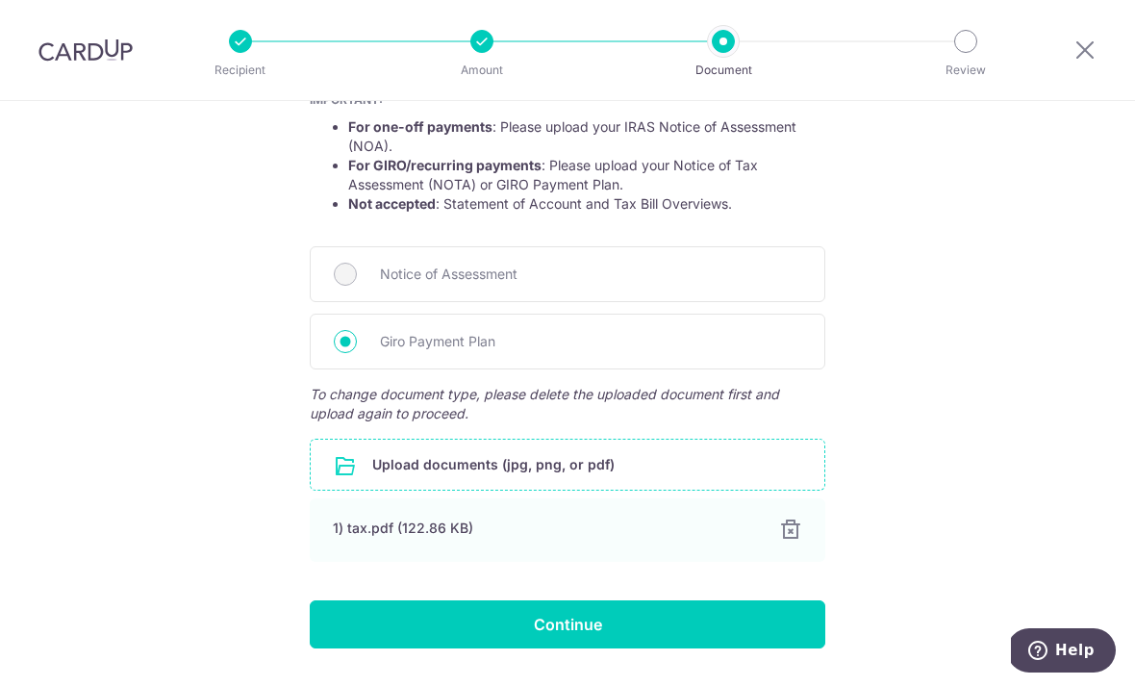
scroll to position [375, 0]
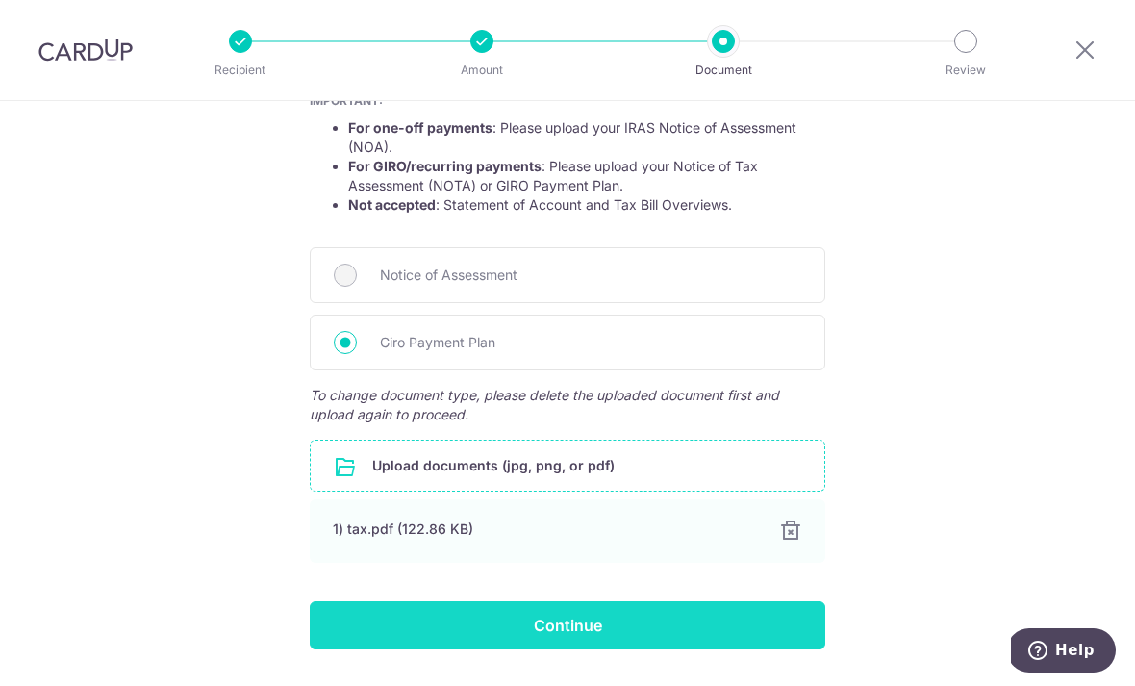
click at [676, 633] on input "Continue" at bounding box center [567, 625] width 515 height 48
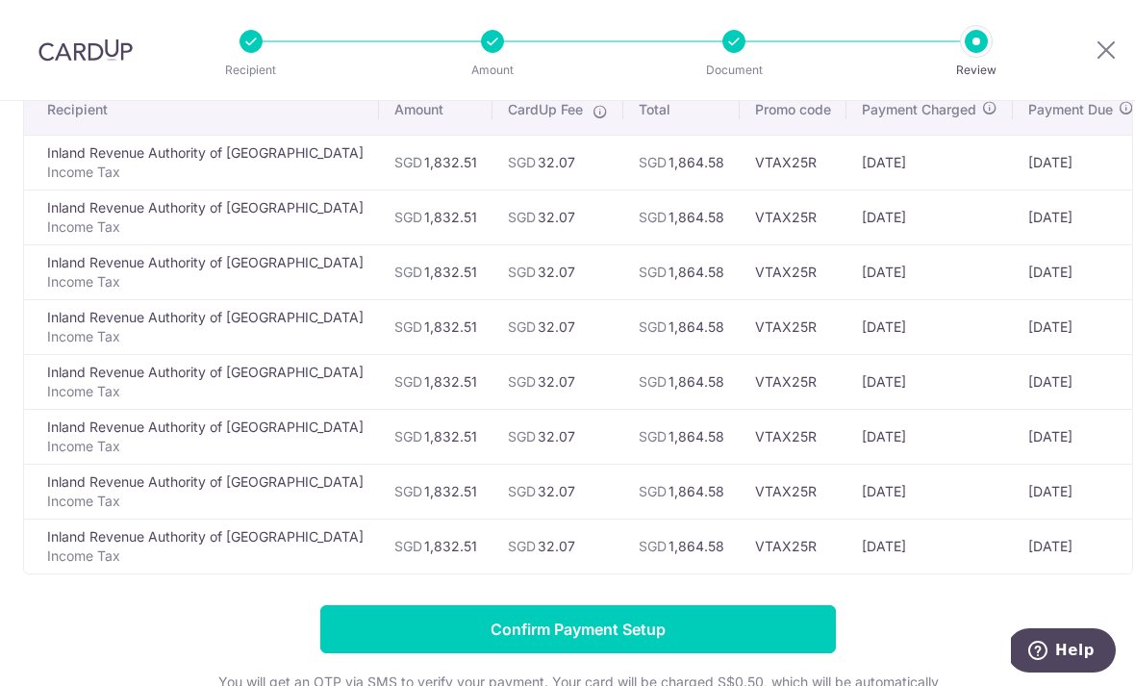
scroll to position [159, 0]
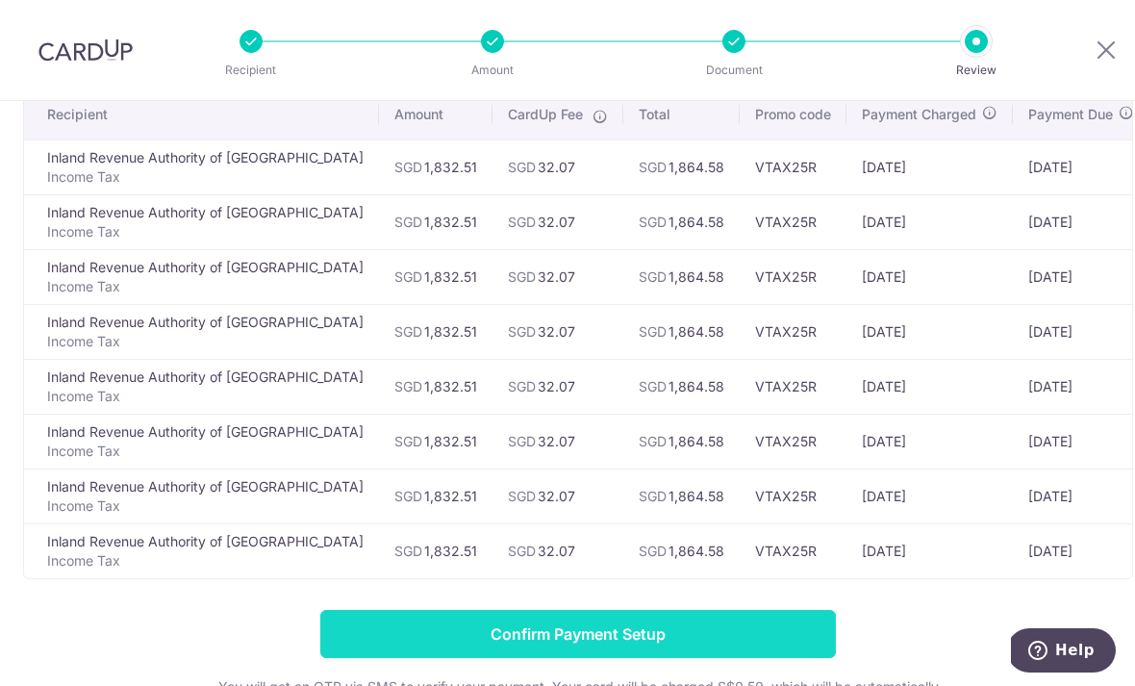
click at [794, 639] on input "Confirm Payment Setup" at bounding box center [577, 634] width 515 height 48
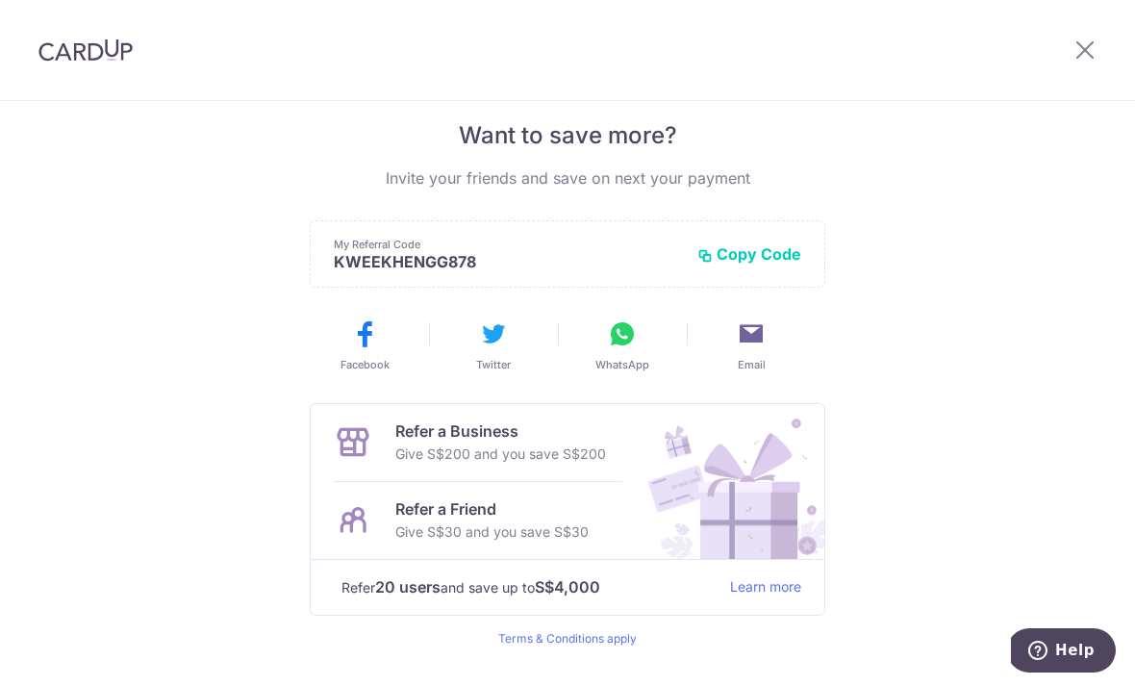
scroll to position [389, 0]
click at [101, 49] on img at bounding box center [85, 49] width 94 height 23
click at [1073, 53] on icon at bounding box center [1084, 50] width 23 height 24
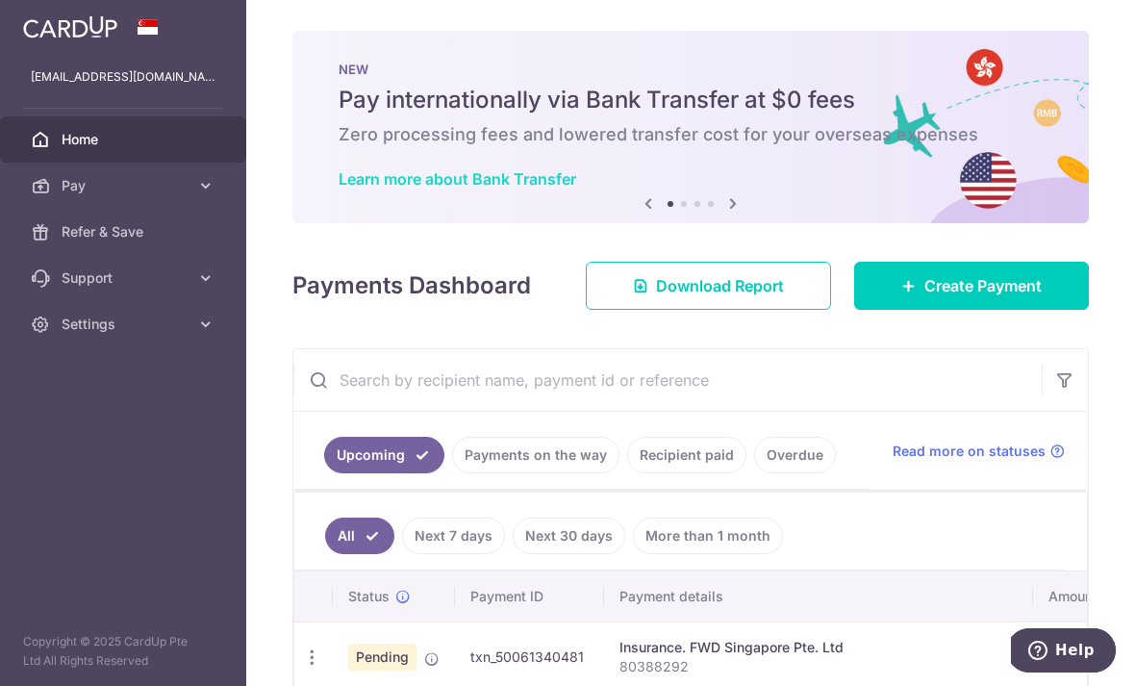
click at [338, 188] on link "Learn more about Bank Transfer" at bounding box center [457, 178] width 238 height 19
